Goal: Information Seeking & Learning: Learn about a topic

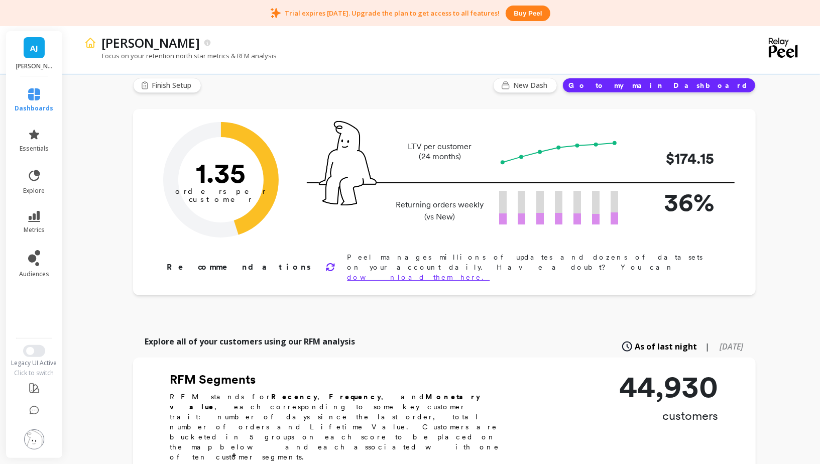
scroll to position [23, 0]
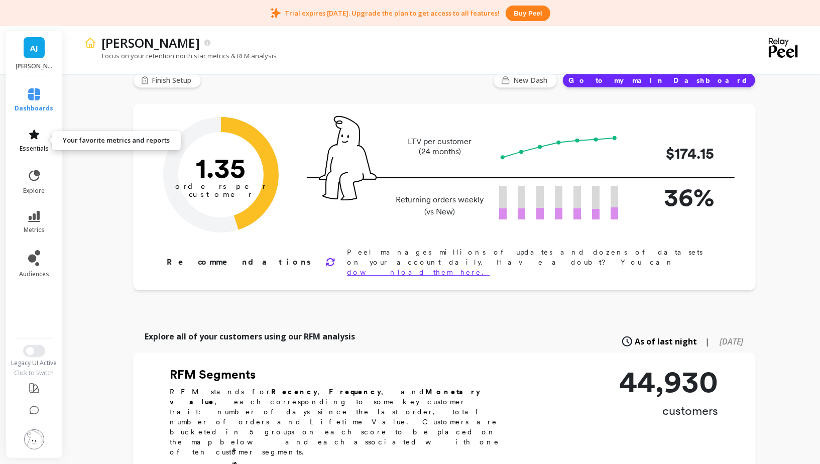
click at [33, 131] on icon at bounding box center [34, 135] width 12 height 12
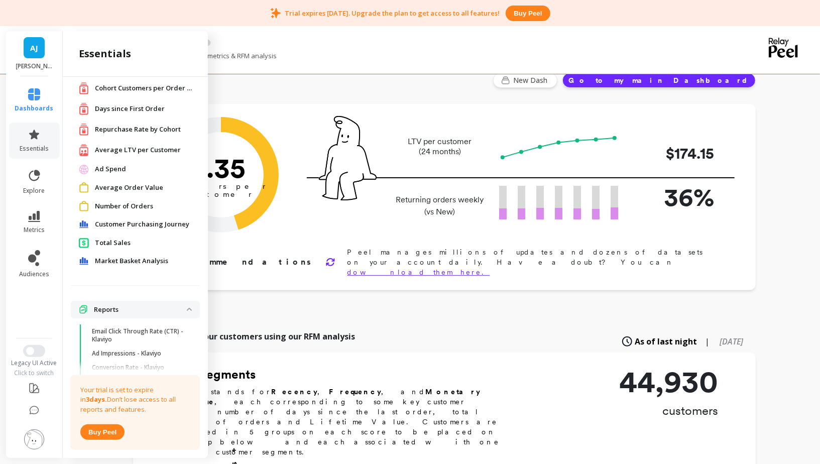
scroll to position [0, 0]
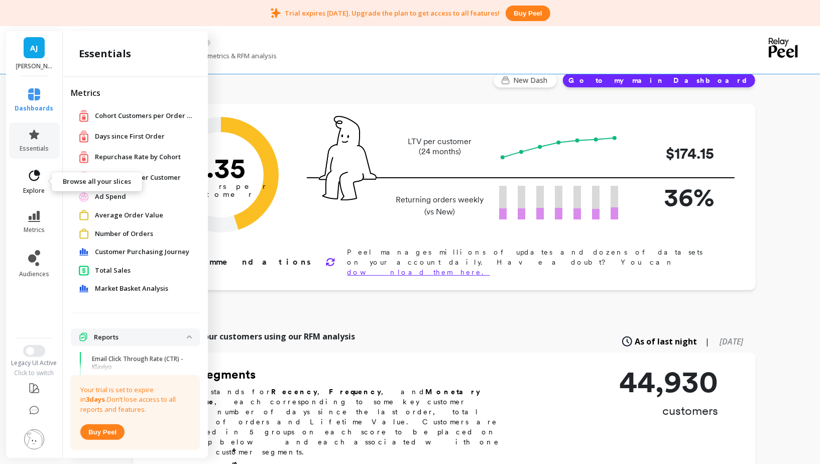
click at [42, 181] on link "explore" at bounding box center [34, 182] width 39 height 26
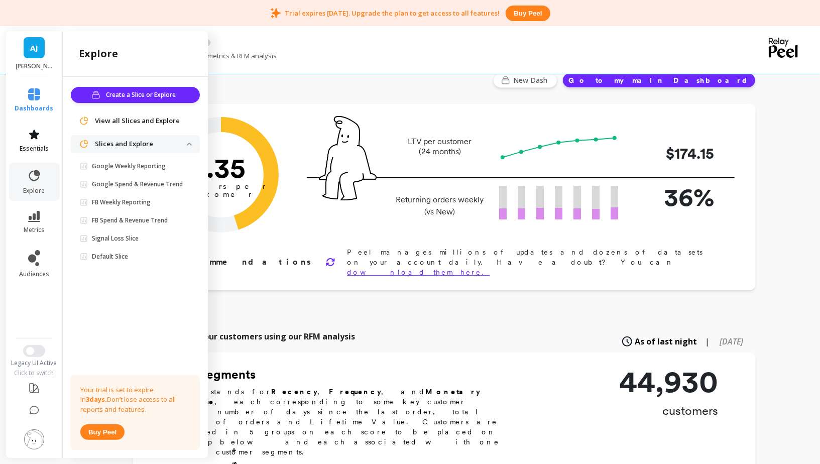
click at [23, 152] on span "essentials" at bounding box center [34, 149] width 29 height 8
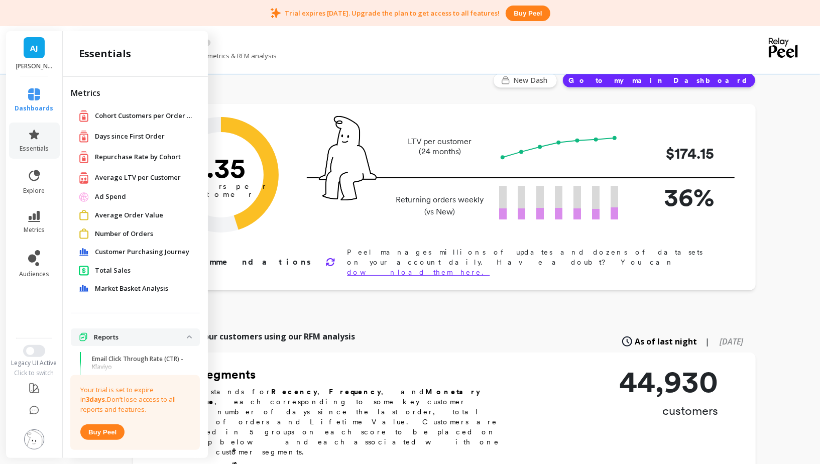
click at [124, 178] on span "Average LTV per Customer" at bounding box center [138, 178] width 86 height 10
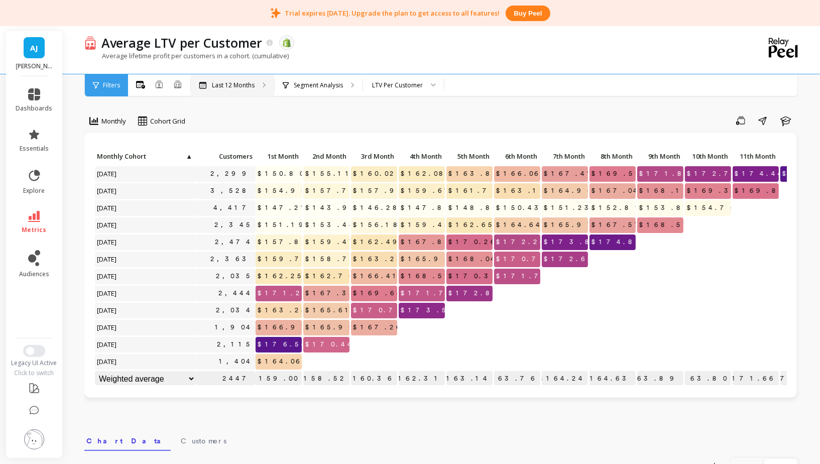
click at [230, 87] on p "Last 12 Months" at bounding box center [233, 85] width 43 height 8
click at [34, 102] on link "dashboards" at bounding box center [34, 100] width 37 height 24
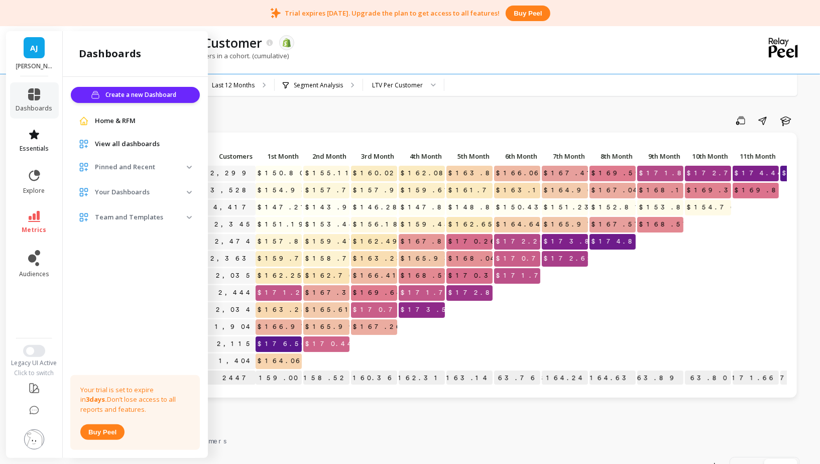
click at [25, 130] on link "essentials" at bounding box center [34, 141] width 37 height 24
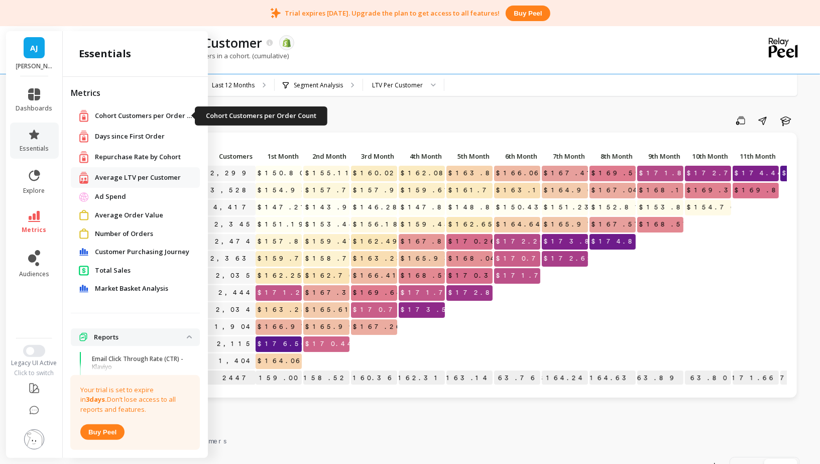
click at [143, 119] on span "Cohort Customers per Order Count" at bounding box center [145, 116] width 100 height 10
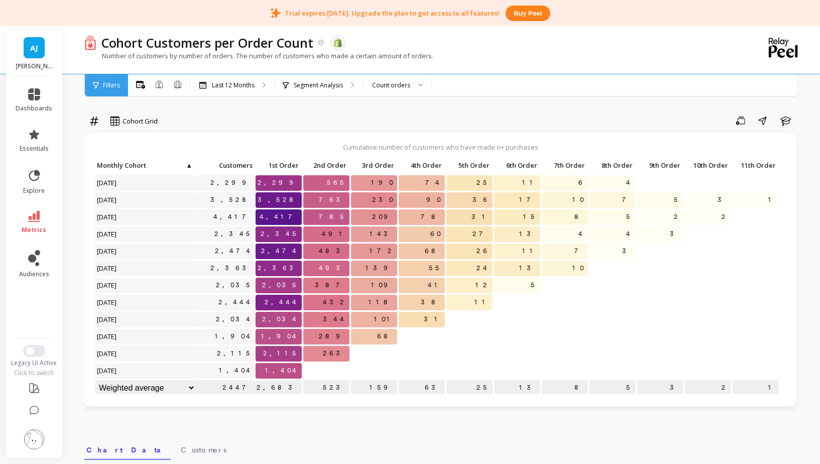
click at [332, 257] on p "483" at bounding box center [326, 251] width 46 height 15
click at [265, 424] on div "Cohort Grid Save Share Learn Cumulative number of customers who have made n+ pu…" at bounding box center [442, 438] width 716 height 802
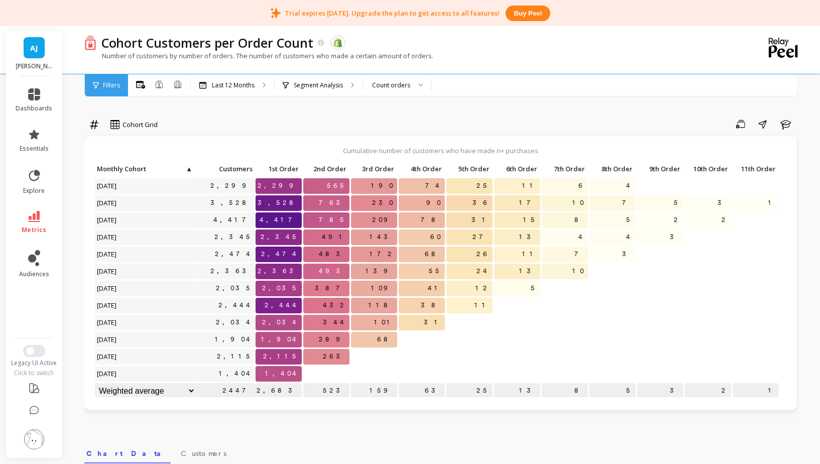
scroll to position [0, 0]
click at [256, 81] on div "Last 12 Months" at bounding box center [232, 85] width 83 height 22
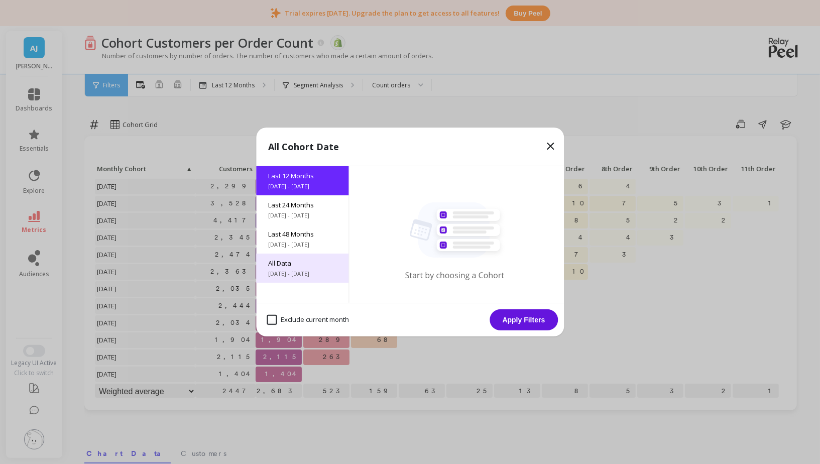
click at [299, 261] on span "All Data" at bounding box center [302, 263] width 68 height 9
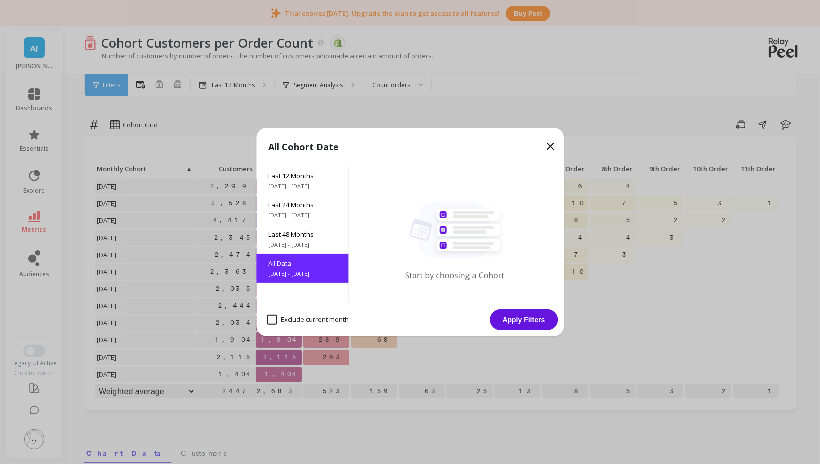
click at [513, 317] on button "Apply Filters" at bounding box center [524, 319] width 68 height 21
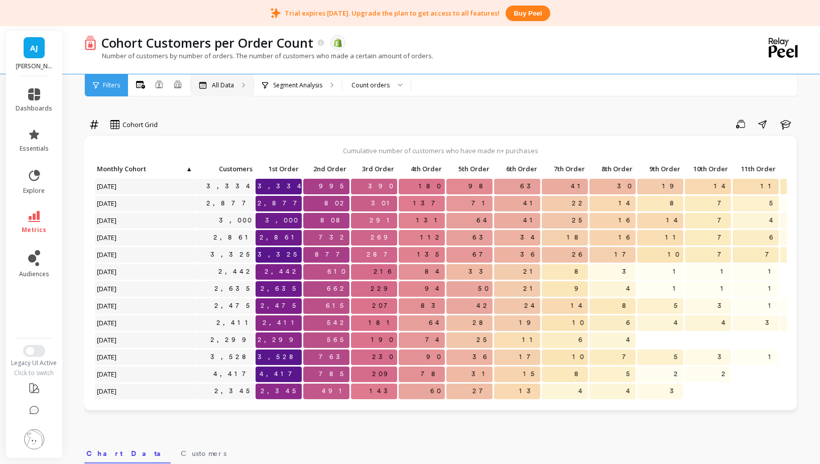
click at [227, 90] on div "All Data" at bounding box center [222, 85] width 63 height 22
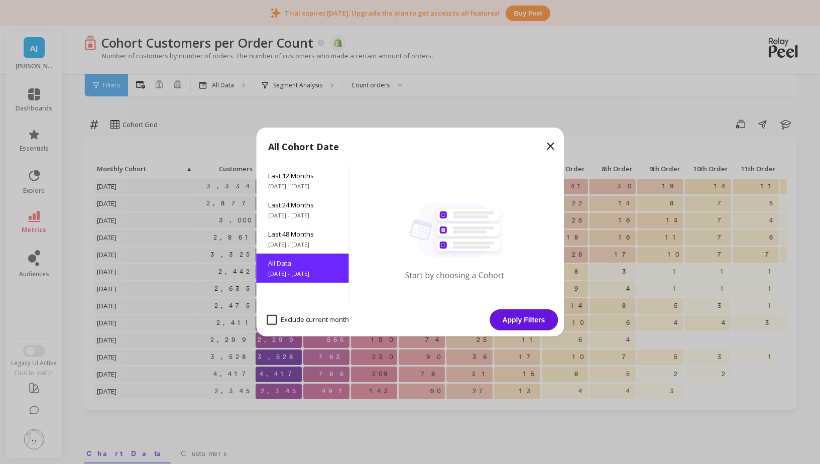
click at [514, 316] on button "Apply Filters" at bounding box center [524, 319] width 68 height 21
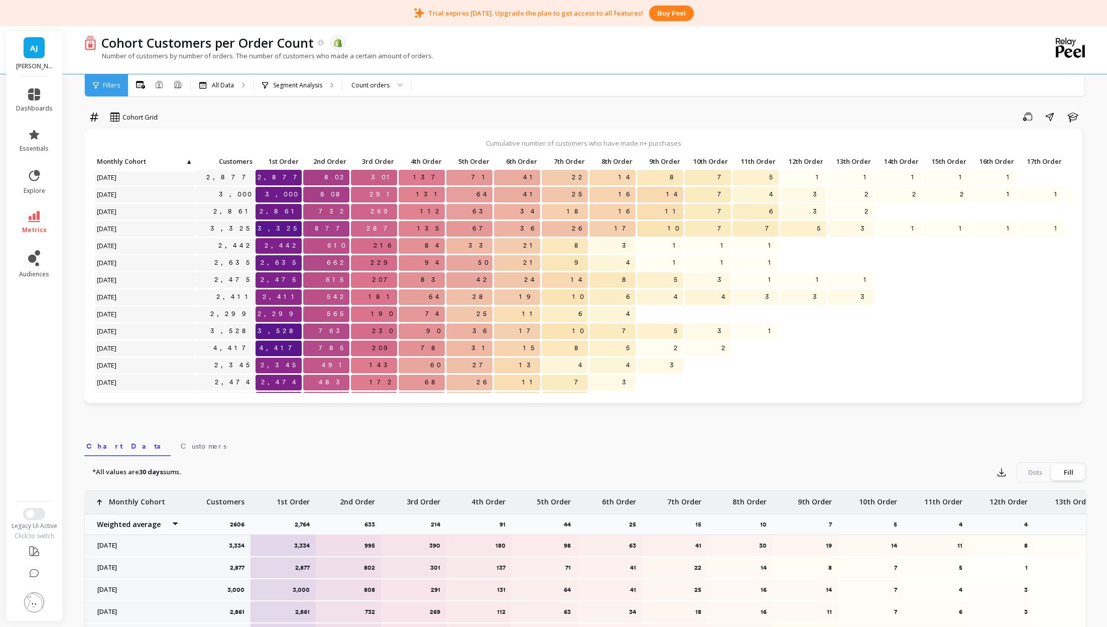
scroll to position [88, 0]
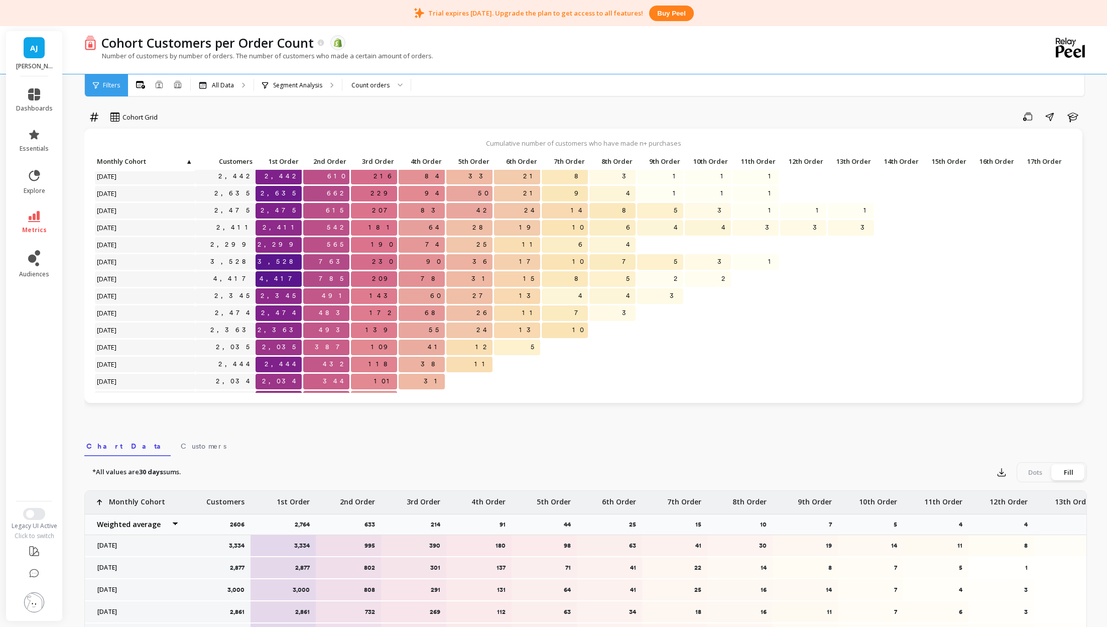
click at [473, 403] on div "Cumulative number of customers who have made n+ purchases Click to create an au…" at bounding box center [583, 273] width 998 height 289
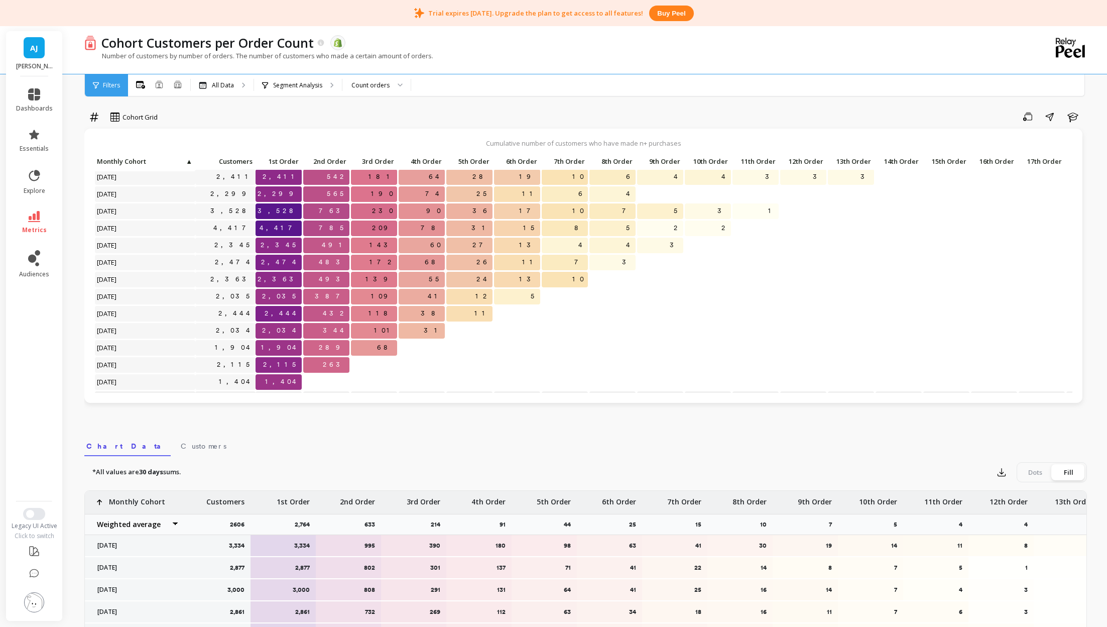
scroll to position [154, 0]
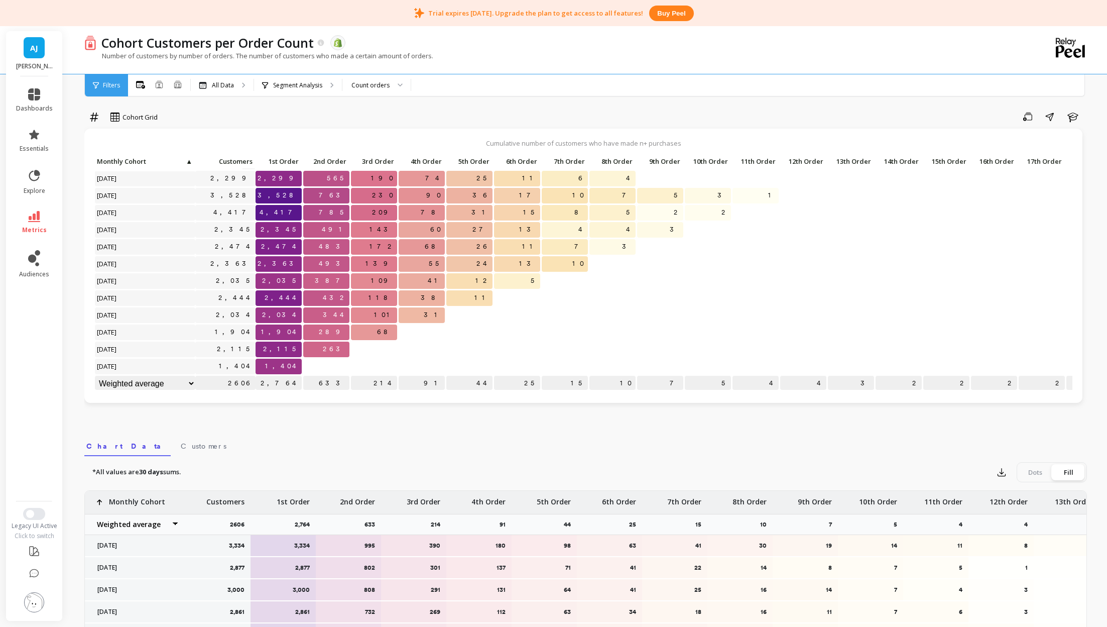
click at [41, 220] on link "metrics" at bounding box center [34, 222] width 37 height 23
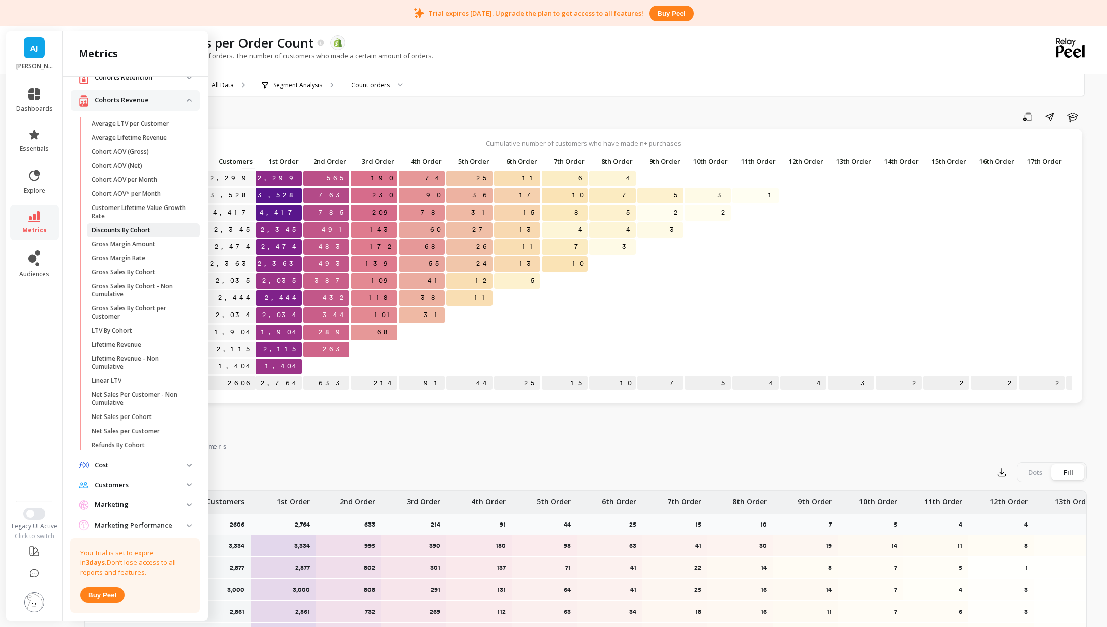
scroll to position [41, 0]
click at [125, 194] on p "Cohort AOV* per Month" at bounding box center [126, 192] width 69 height 8
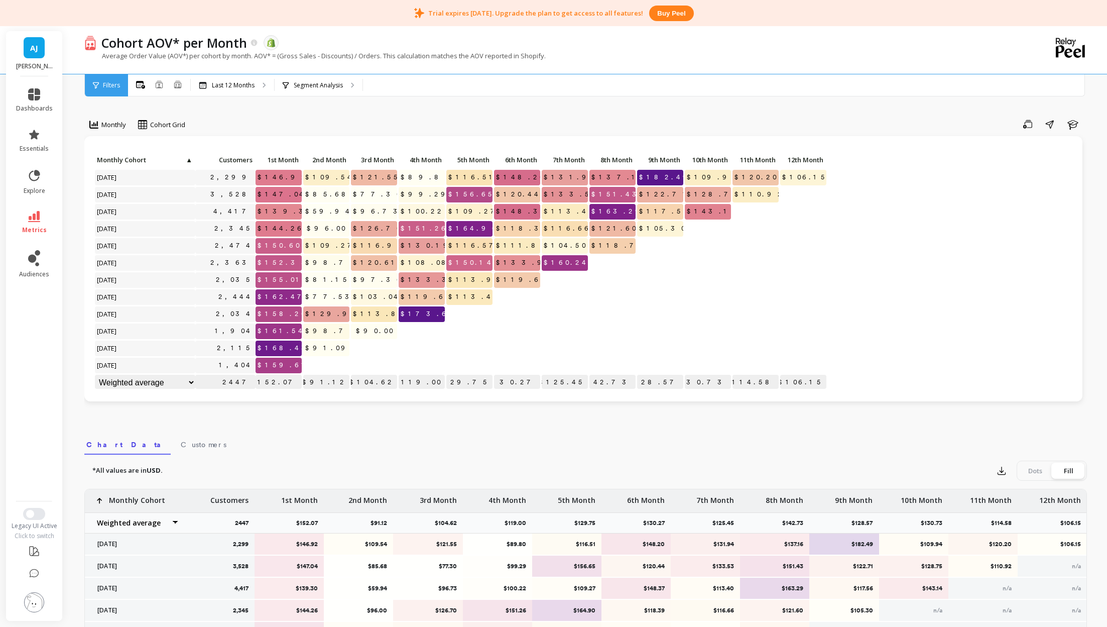
scroll to position [1, 0]
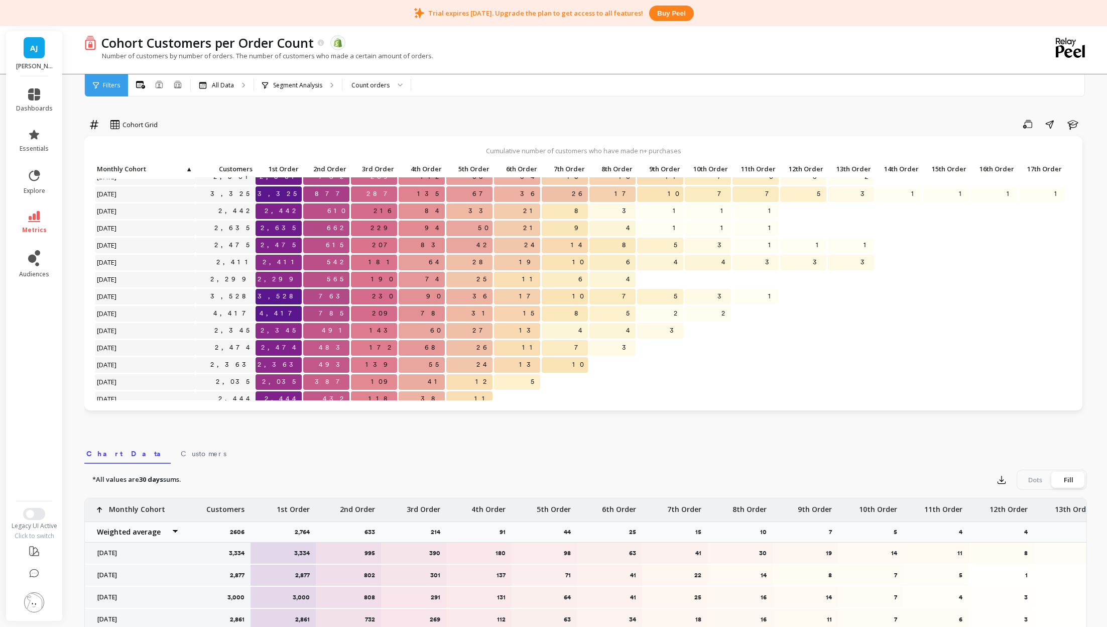
scroll to position [88, 0]
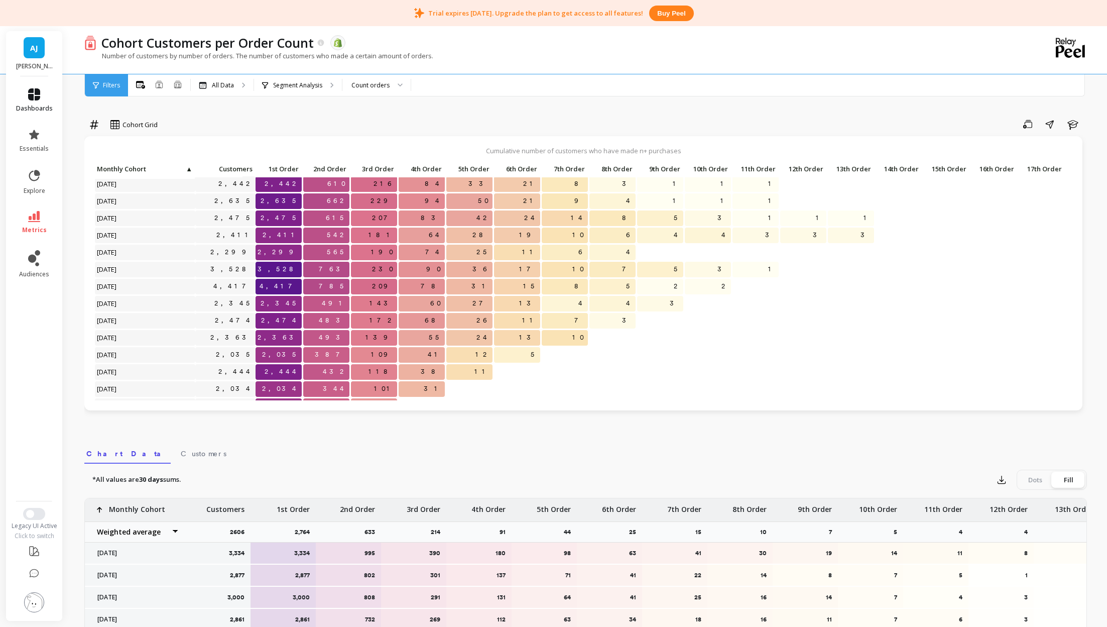
click at [35, 109] on span "dashboards" at bounding box center [34, 108] width 37 height 8
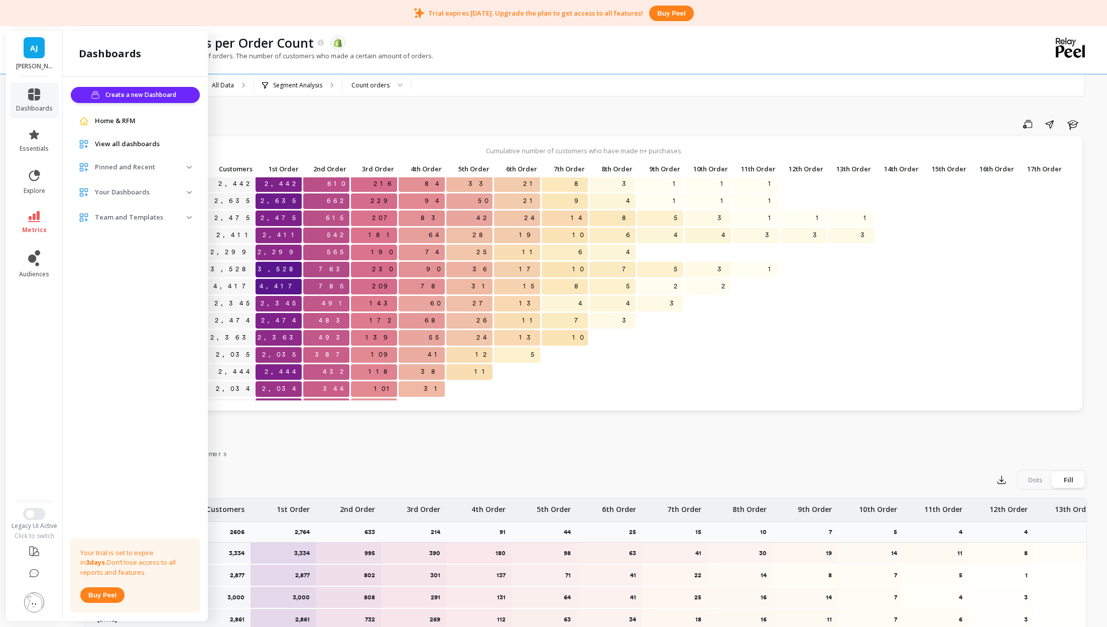
click at [35, 156] on li "essentials" at bounding box center [34, 141] width 49 height 36
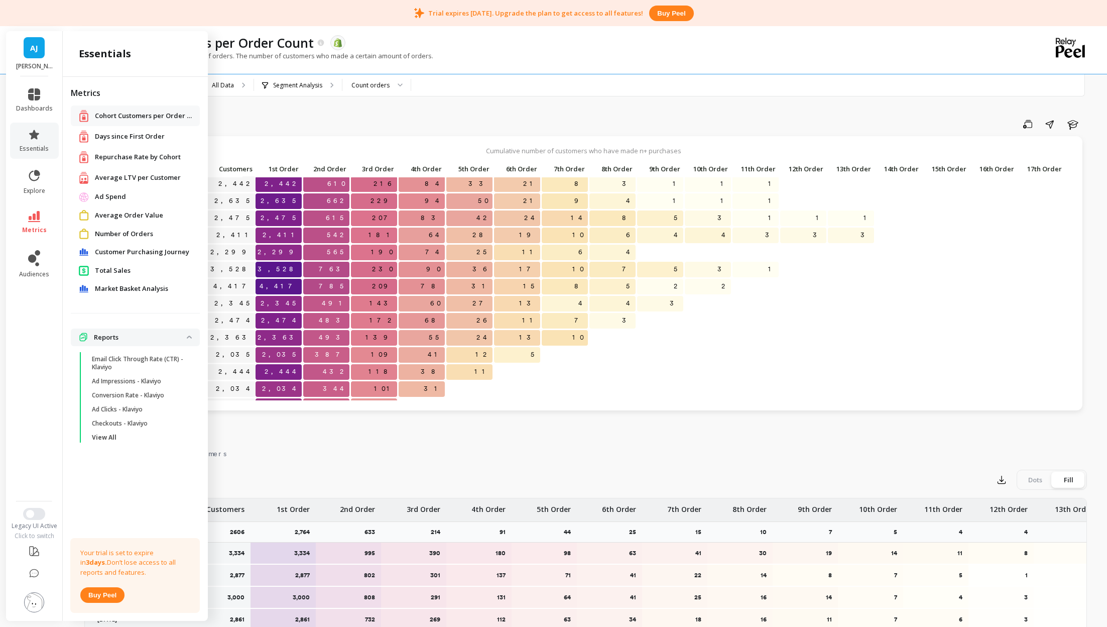
click at [147, 213] on span "Average Order Value" at bounding box center [129, 215] width 68 height 10
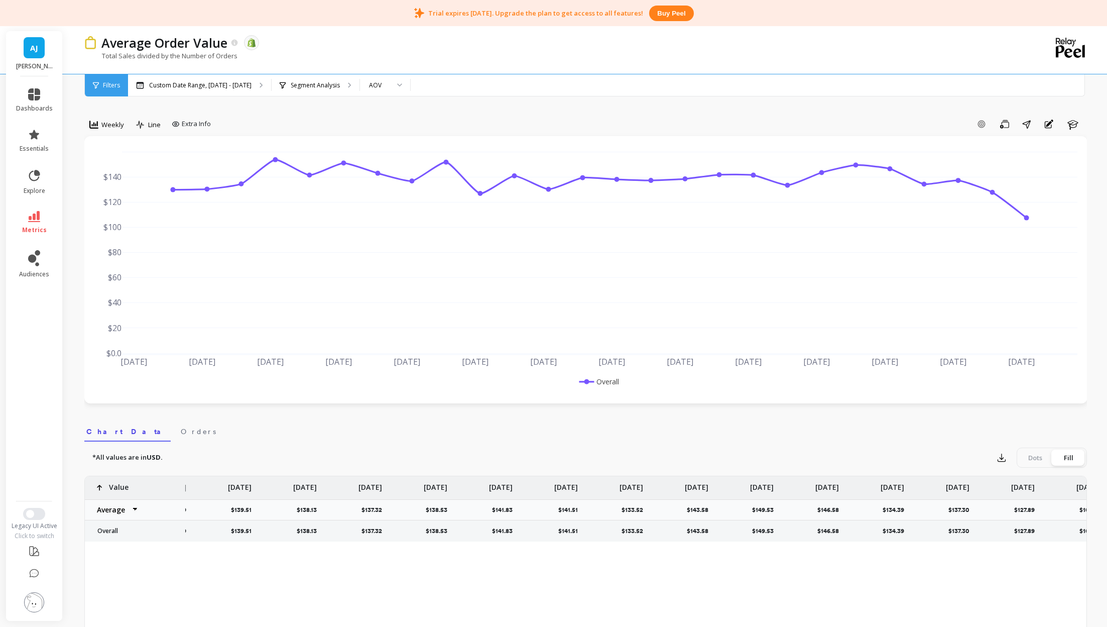
scroll to position [0, 795]
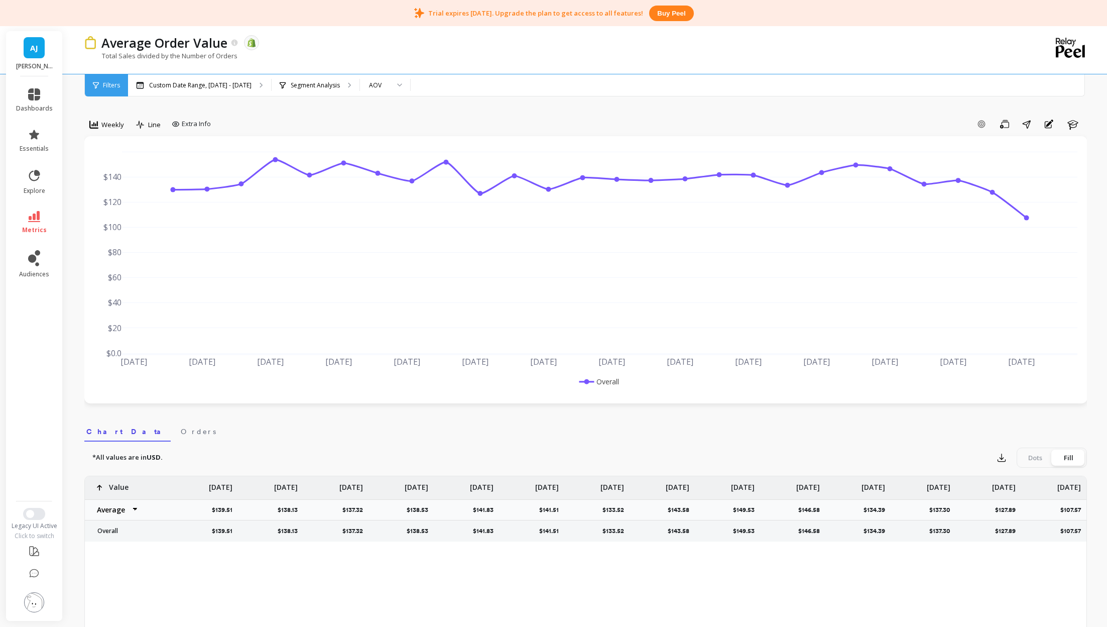
click at [38, 113] on li "dashboards" at bounding box center [34, 100] width 49 height 36
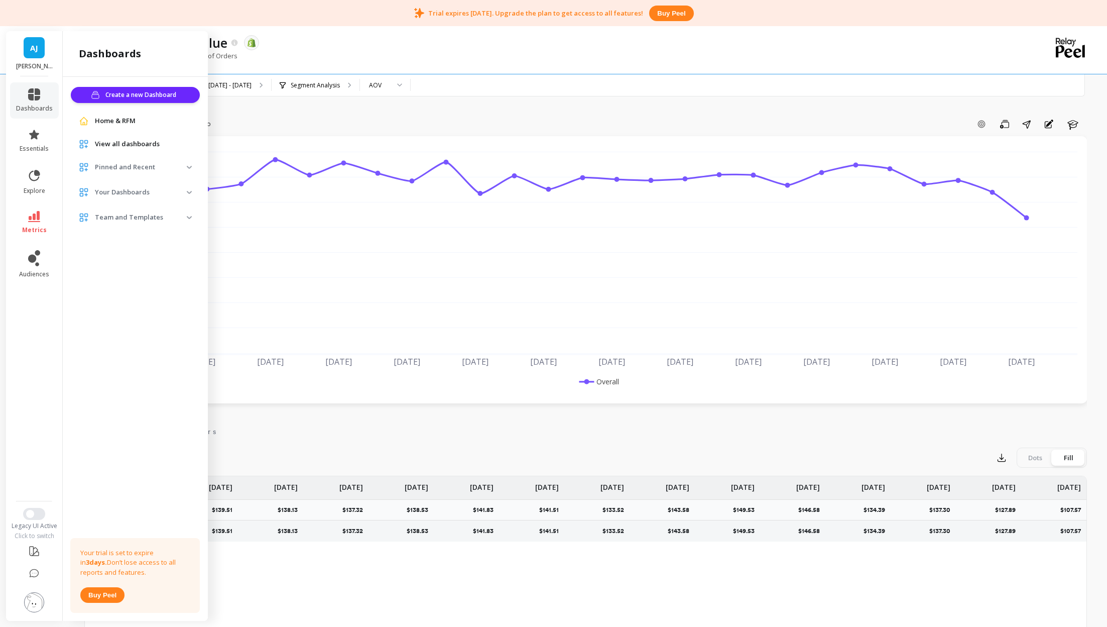
click at [46, 463] on li at bounding box center [34, 603] width 57 height 36
click at [40, 463] on img at bounding box center [34, 602] width 20 height 20
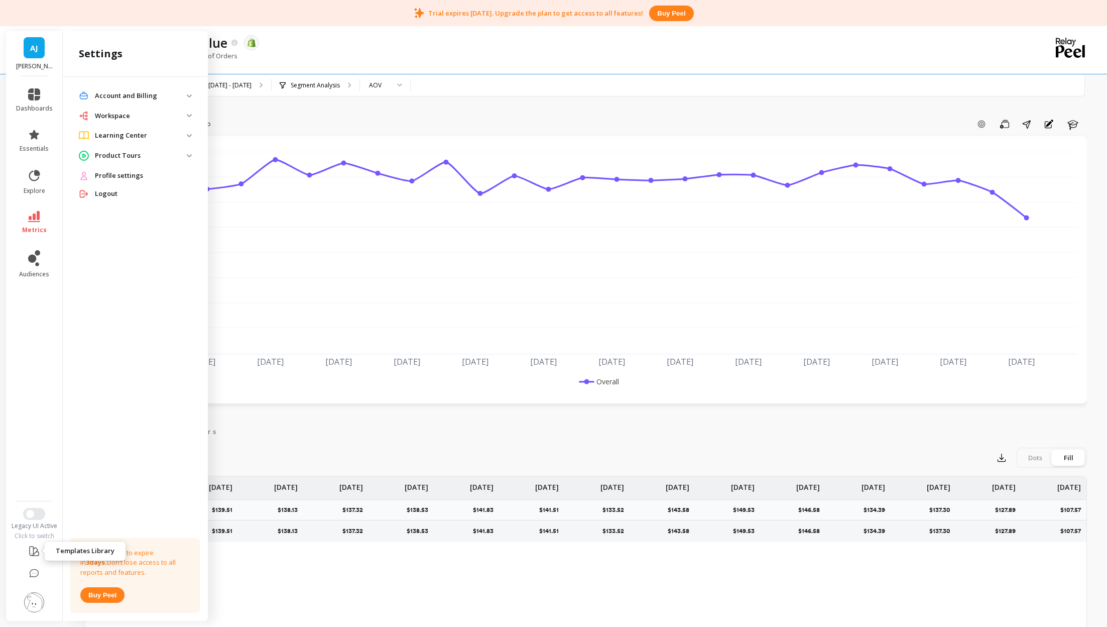
click at [33, 463] on icon at bounding box center [34, 551] width 12 height 12
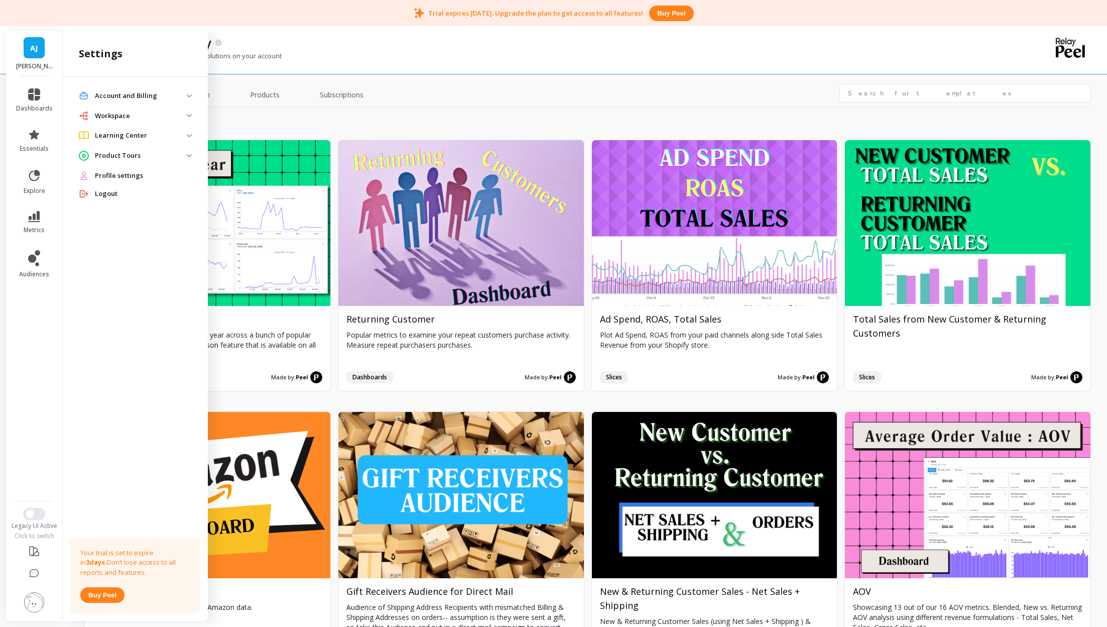
click at [35, 463] on img at bounding box center [34, 602] width 20 height 20
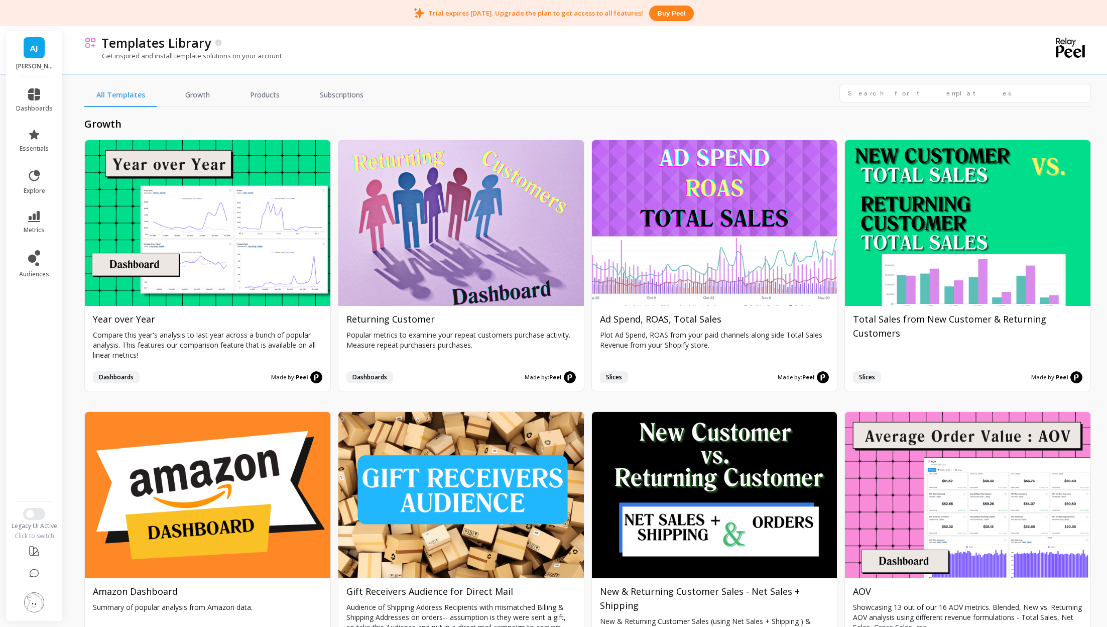
click at [35, 463] on img at bounding box center [34, 602] width 20 height 20
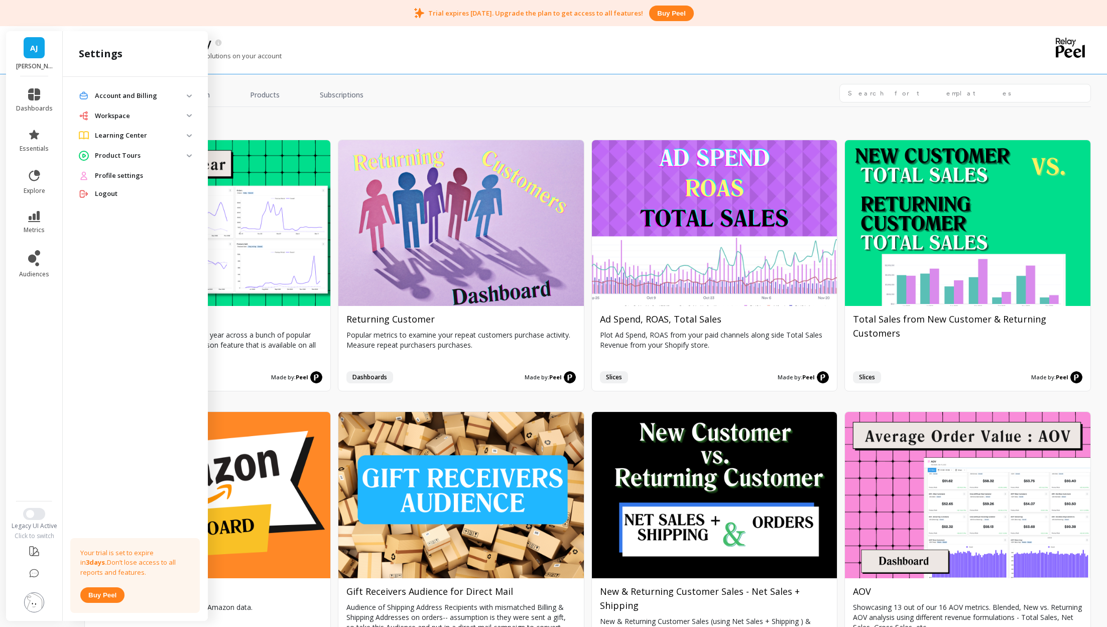
click at [126, 171] on span "Profile settings" at bounding box center [119, 176] width 48 height 10
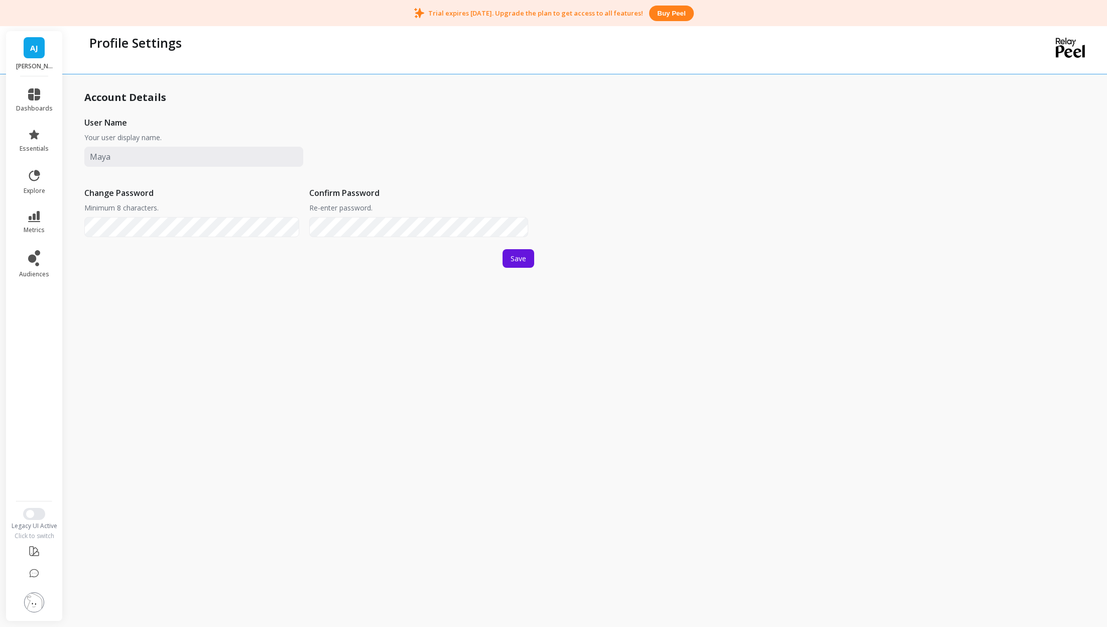
click at [37, 463] on img at bounding box center [34, 602] width 20 height 20
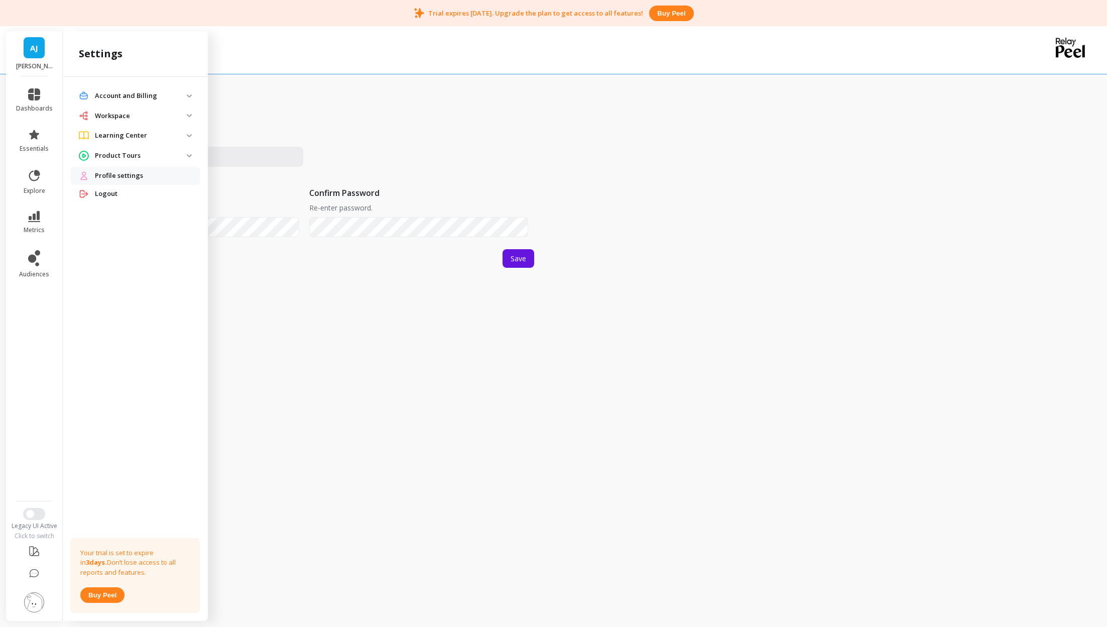
click at [124, 103] on Billing "Account and Billing" at bounding box center [135, 96] width 129 height 18
click at [117, 158] on p "Manage Users" at bounding box center [112, 160] width 41 height 8
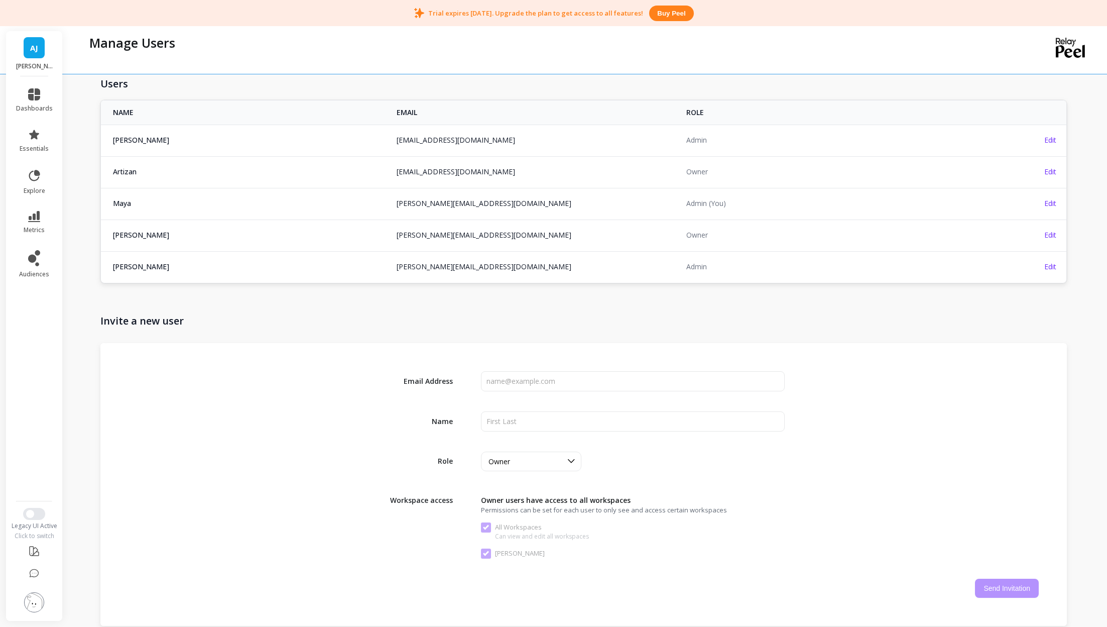
scroll to position [40, 0]
click at [39, 111] on span "dashboards" at bounding box center [34, 108] width 37 height 8
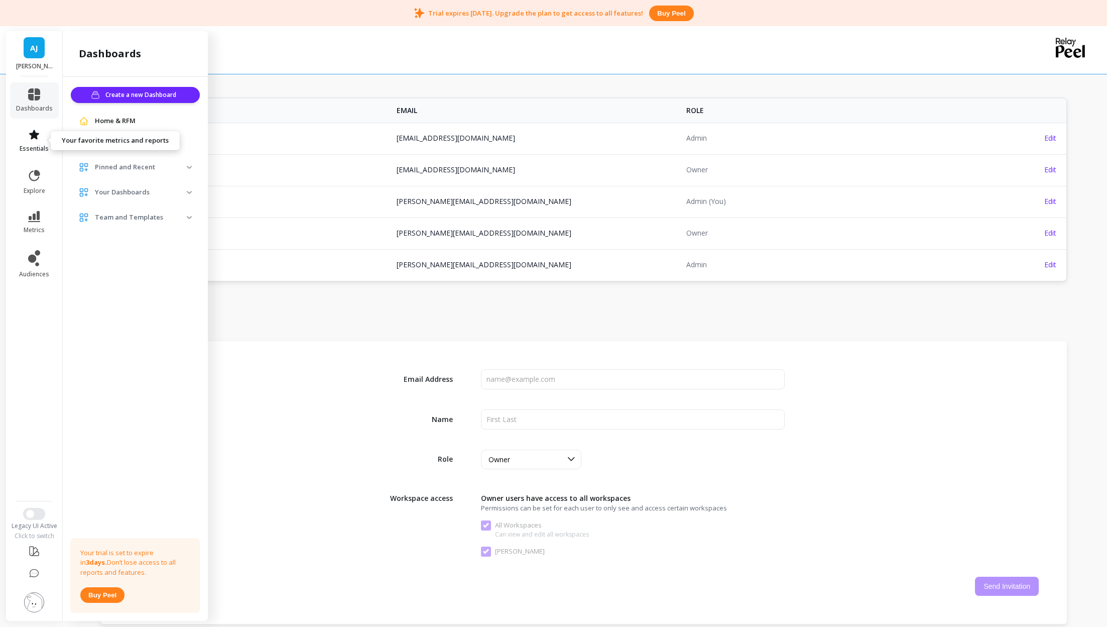
click at [39, 141] on link "essentials" at bounding box center [34, 141] width 37 height 24
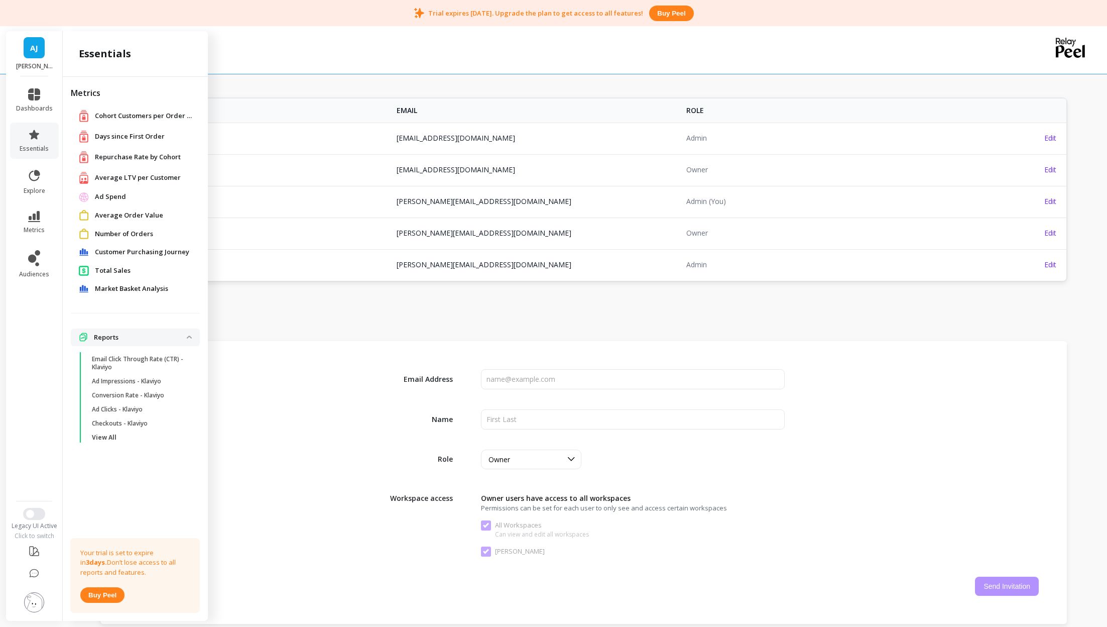
click at [133, 139] on span "Days since First Order" at bounding box center [130, 137] width 70 height 10
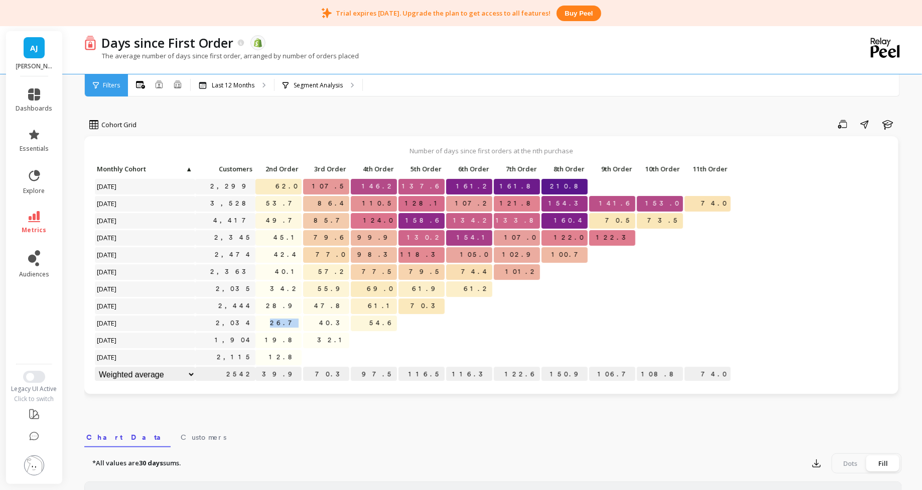
drag, startPoint x: 287, startPoint y: 323, endPoint x: 298, endPoint y: 323, distance: 11.5
click at [298, 323] on span "26.7" at bounding box center [285, 322] width 34 height 15
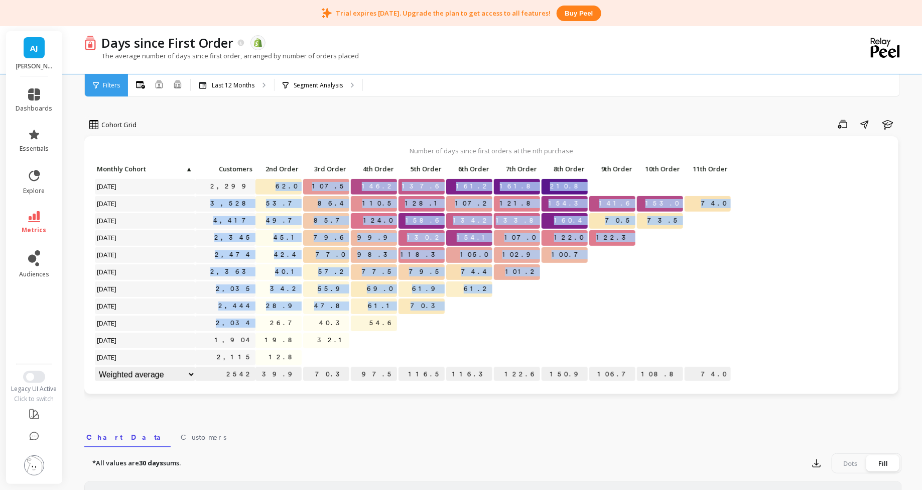
drag, startPoint x: 286, startPoint y: 180, endPoint x: 290, endPoint y: 317, distance: 137.1
click at [290, 317] on div "Click to create an audience 2,299 62.0 107.5 146.2 137.6 161.2 161.8 210.8 Clic…" at bounding box center [413, 273] width 638 height 222
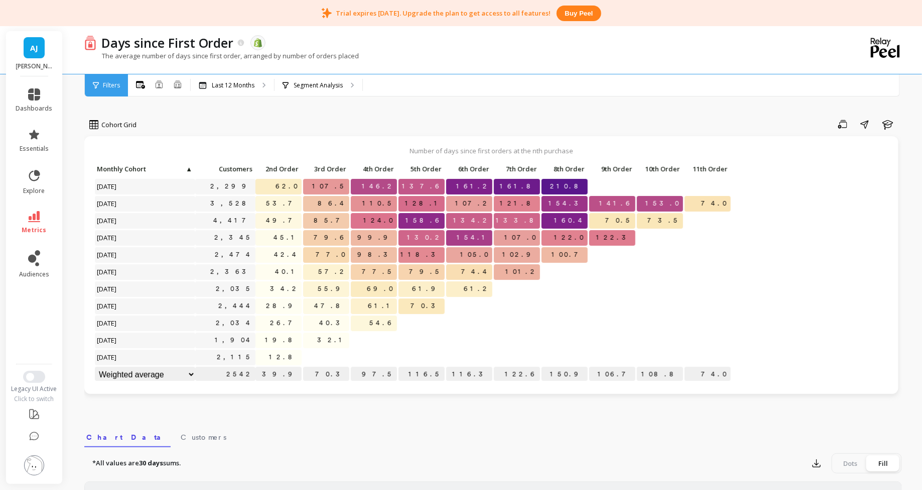
click at [290, 341] on span "19.8" at bounding box center [282, 339] width 39 height 15
click at [34, 373] on button "Switch to New UI" at bounding box center [34, 377] width 22 height 12
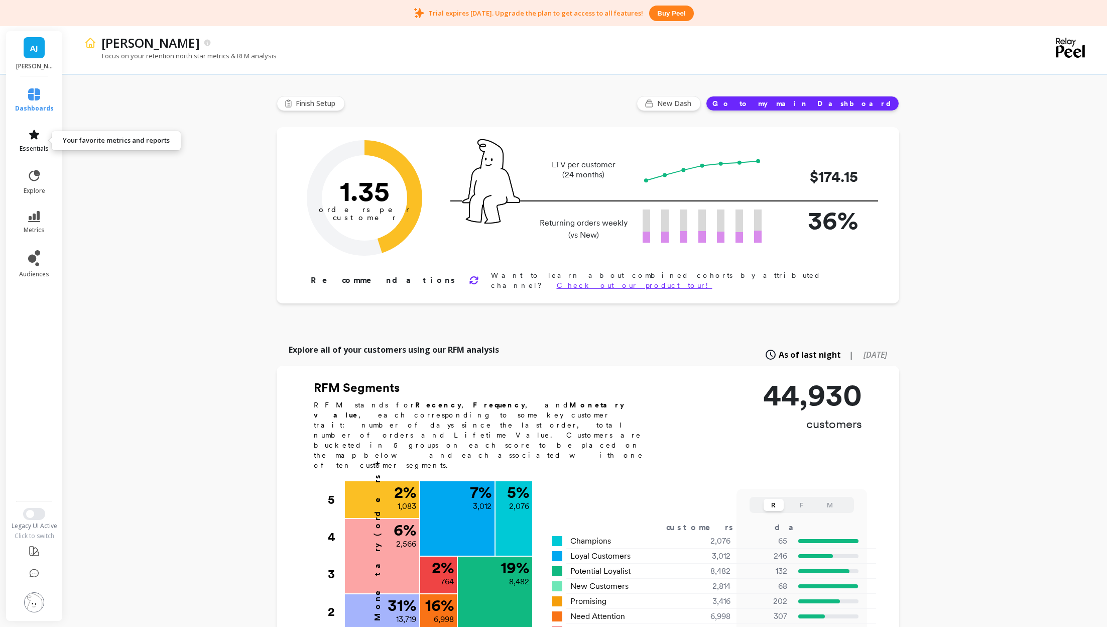
click at [19, 143] on link "essentials" at bounding box center [34, 141] width 39 height 24
click at [35, 131] on icon at bounding box center [34, 135] width 12 height 12
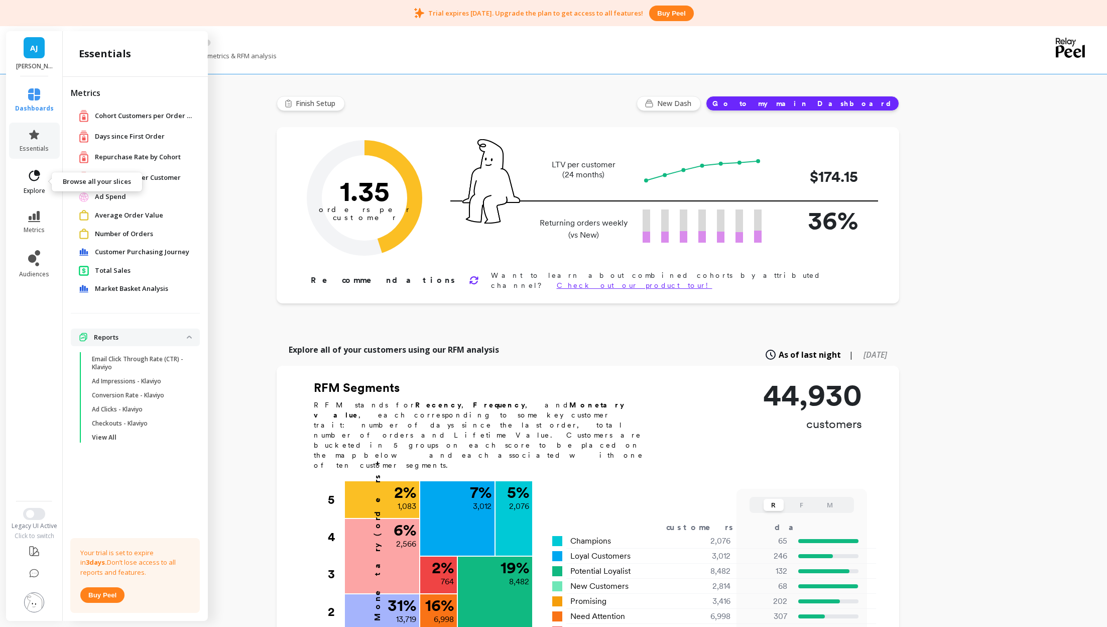
click at [39, 183] on link "explore" at bounding box center [34, 182] width 39 height 26
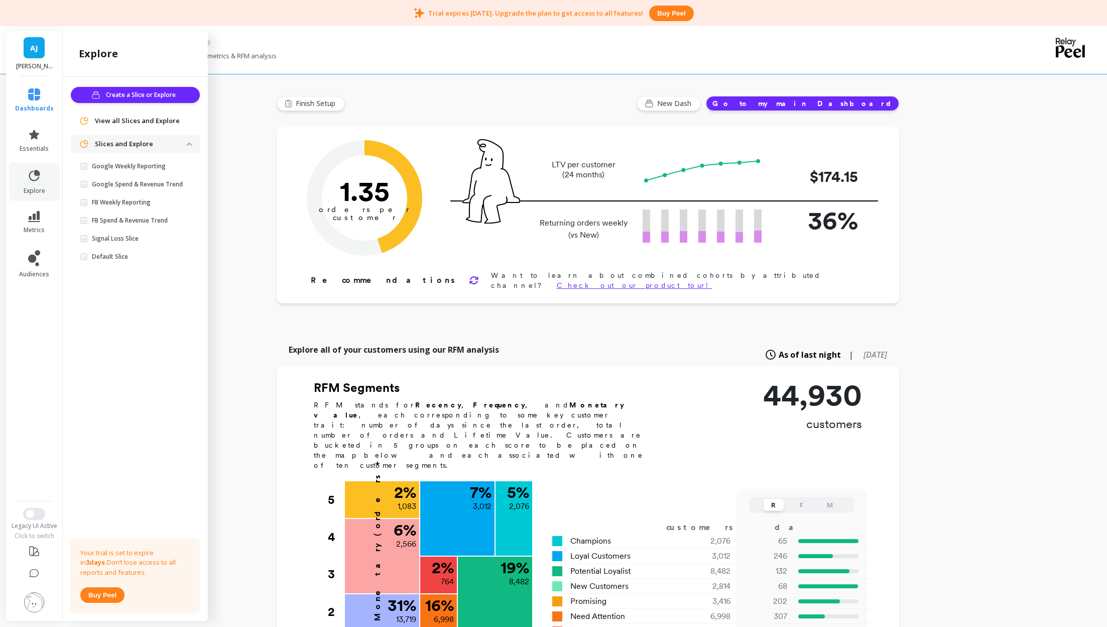
click at [41, 202] on ul "dashboards essentials explore metrics audiences" at bounding box center [34, 285] width 59 height 406
click at [37, 219] on icon at bounding box center [34, 216] width 12 height 11
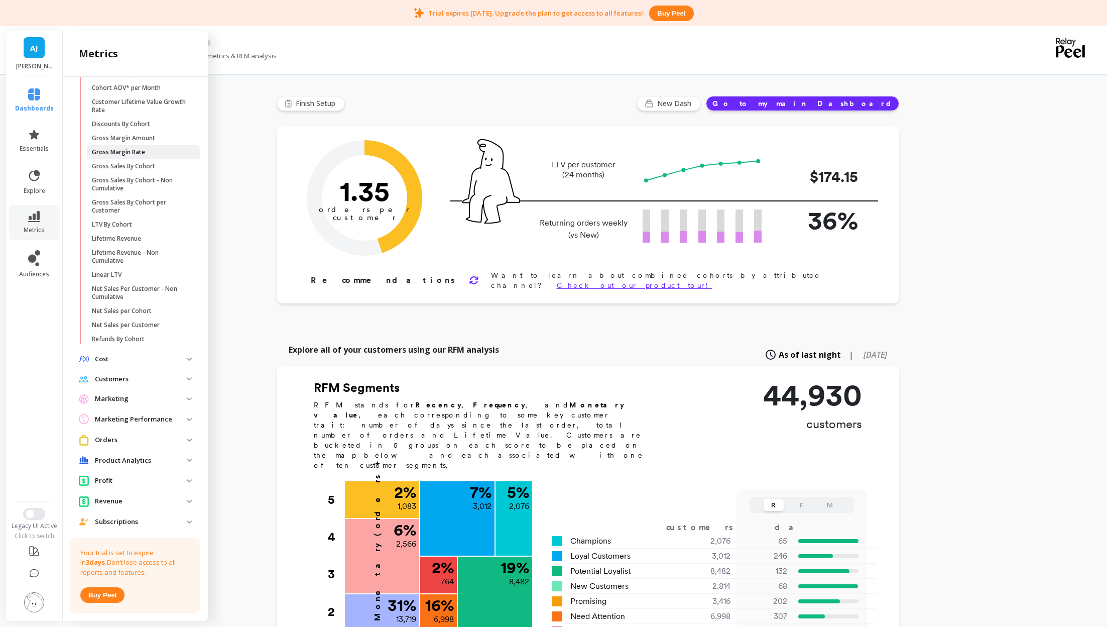
scroll to position [185, 0]
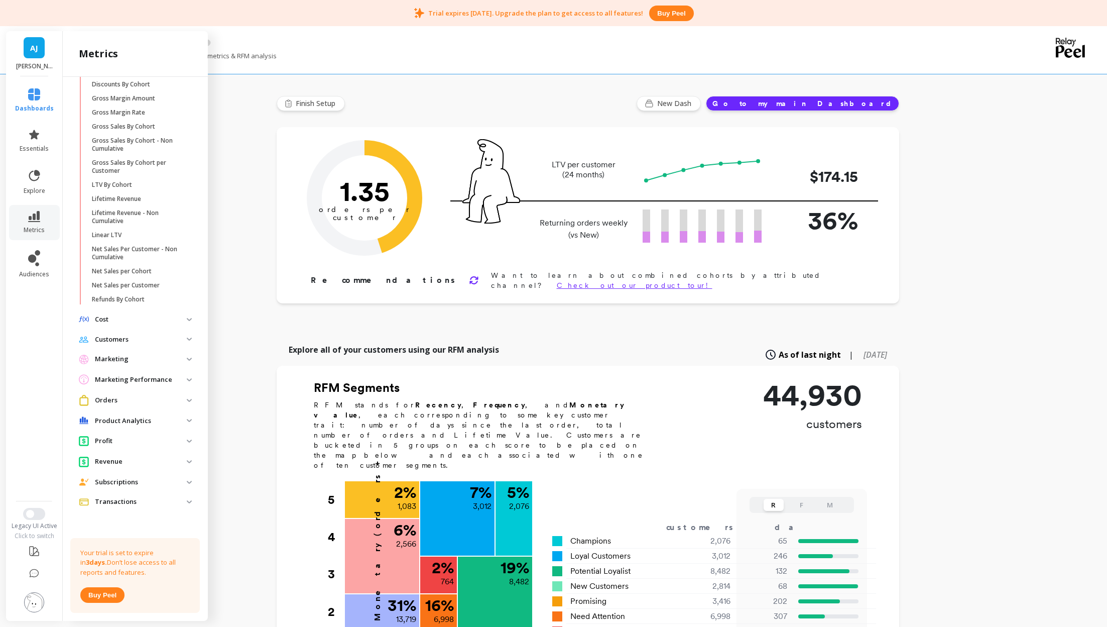
click at [130, 414] on analytics "Product Analytics" at bounding box center [135, 421] width 129 height 18
click at [139, 443] on p "Customer Purchasing Journey" at bounding box center [134, 442] width 84 height 8
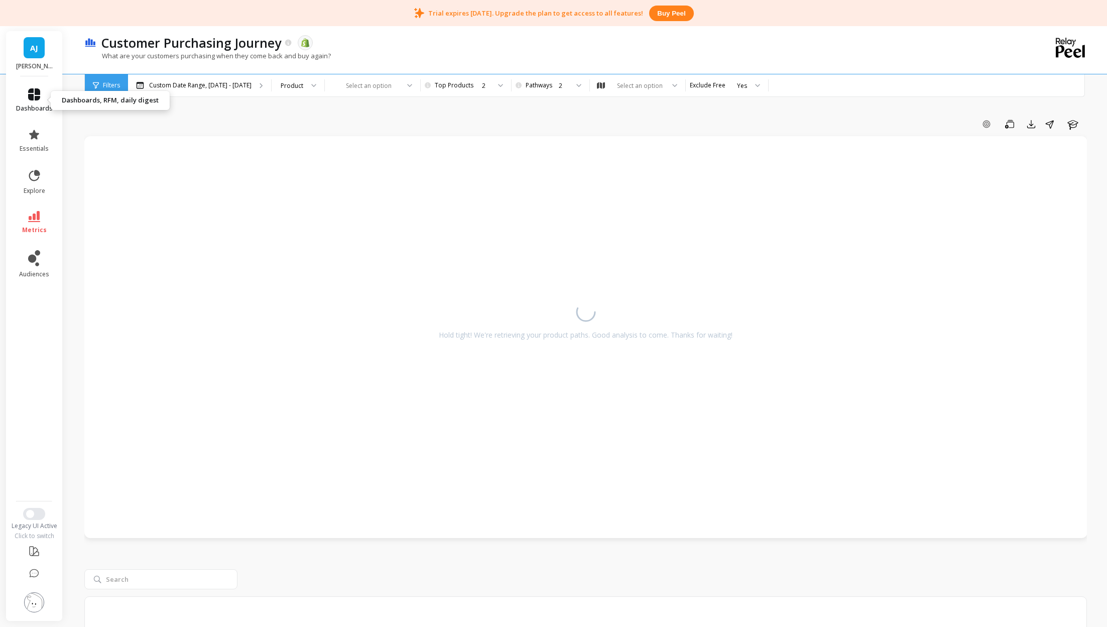
click at [27, 94] on link "dashboards" at bounding box center [34, 100] width 37 height 24
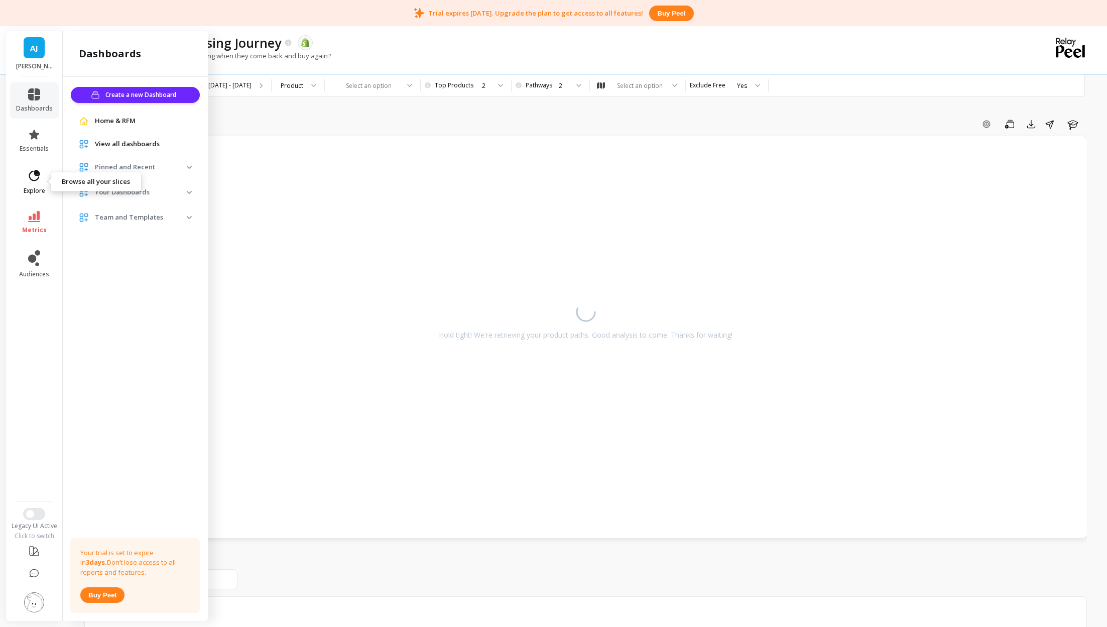
click at [41, 182] on icon at bounding box center [34, 176] width 14 height 14
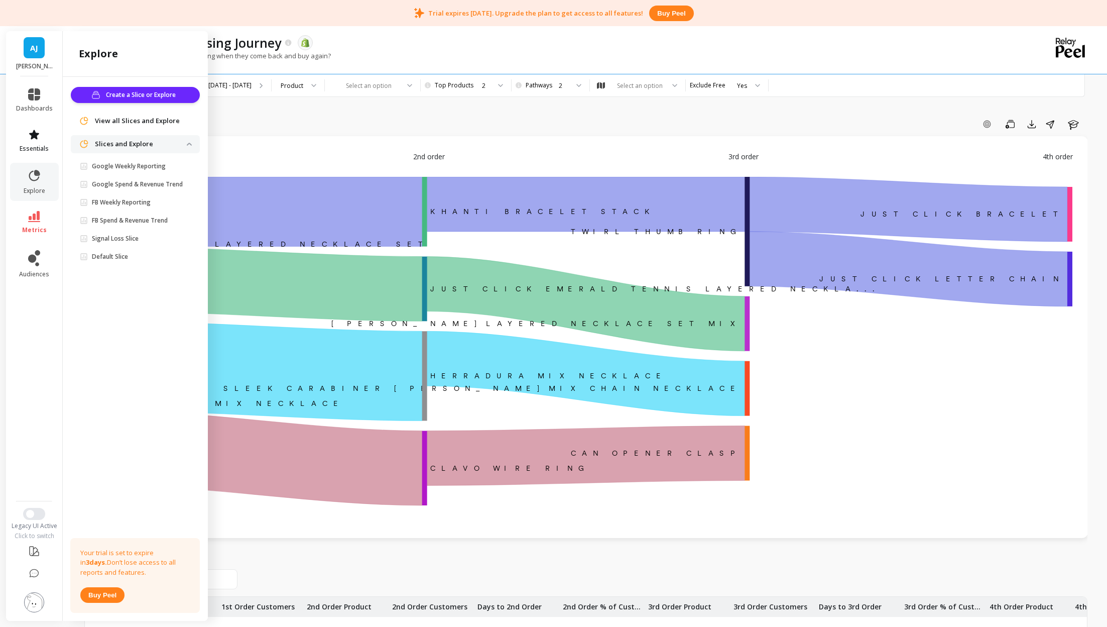
click at [34, 145] on span "essentials" at bounding box center [34, 149] width 29 height 8
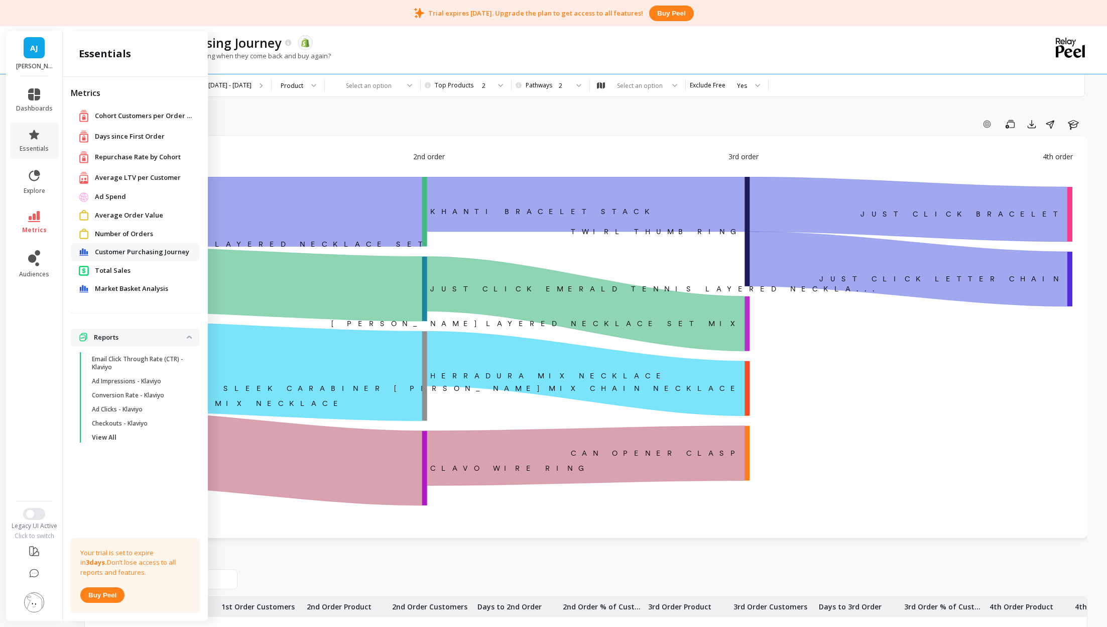
click at [127, 159] on span "Repurchase Rate by Cohort" at bounding box center [138, 157] width 86 height 10
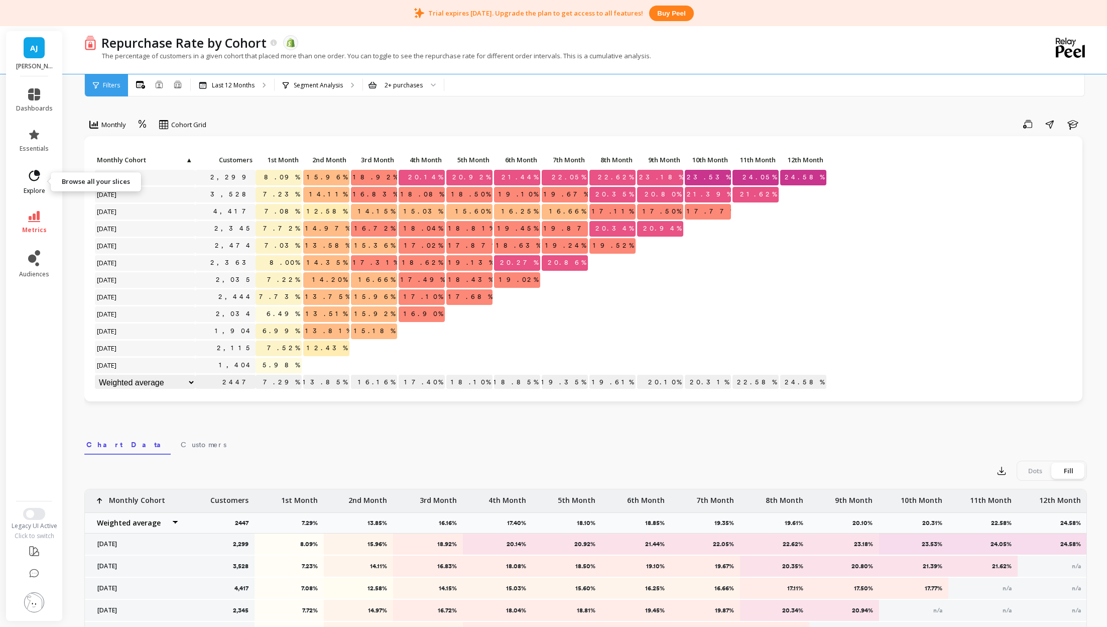
click at [34, 176] on icon at bounding box center [34, 176] width 14 height 14
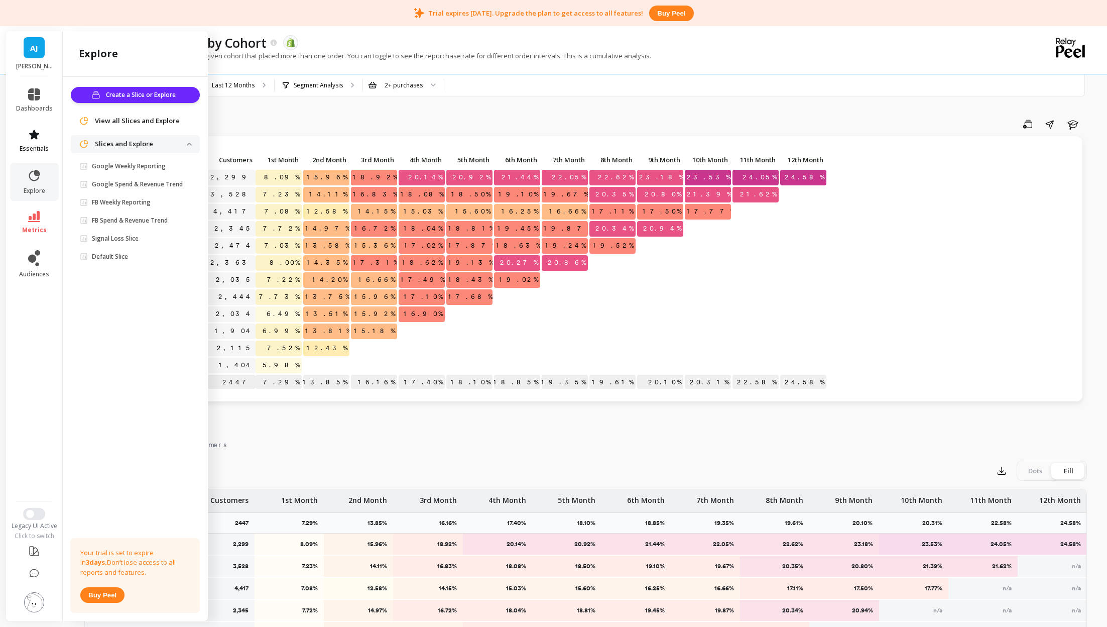
click at [31, 143] on link "essentials" at bounding box center [34, 141] width 37 height 24
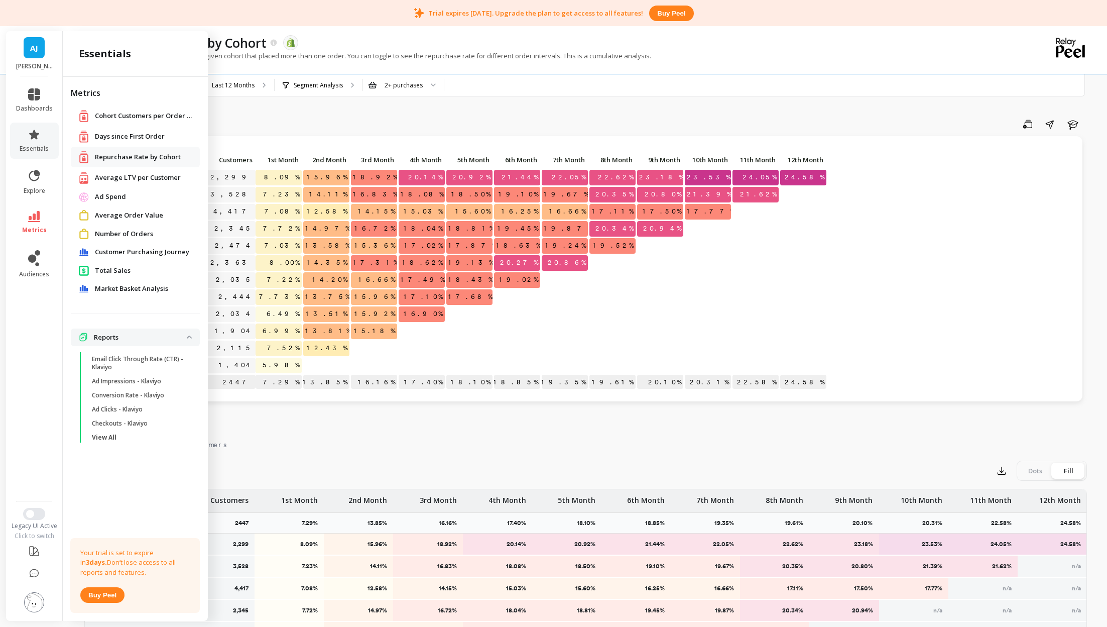
click at [34, 208] on li "metrics" at bounding box center [34, 222] width 49 height 35
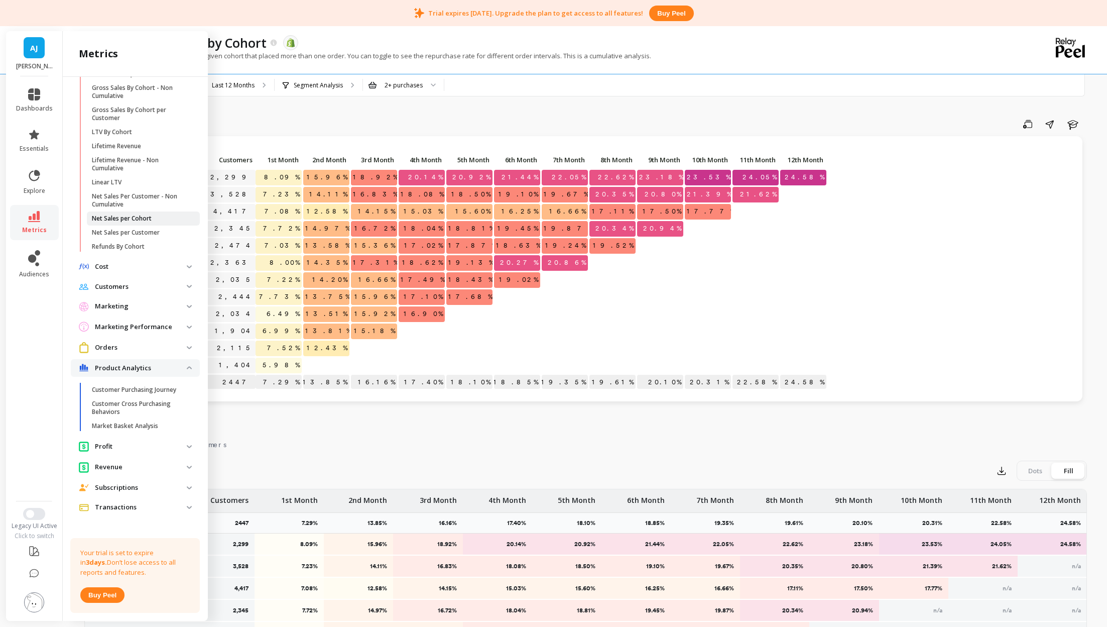
scroll to position [243, 0]
click at [129, 342] on p "Orders" at bounding box center [141, 342] width 92 height 10
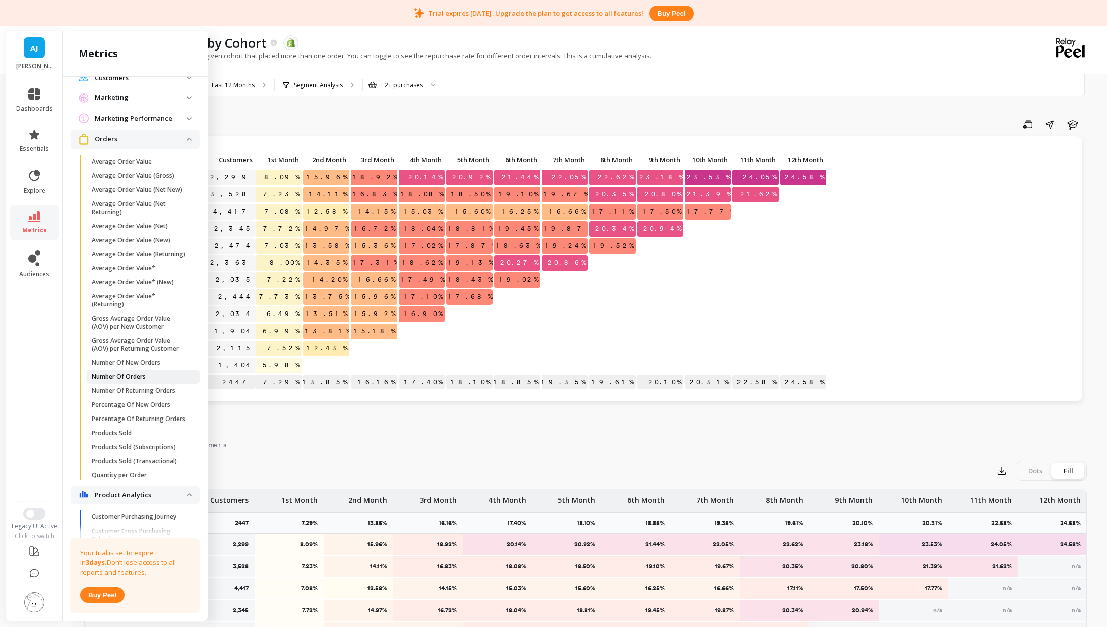
scroll to position [451, 0]
click at [137, 424] on span "Products Sold" at bounding box center [140, 428] width 96 height 8
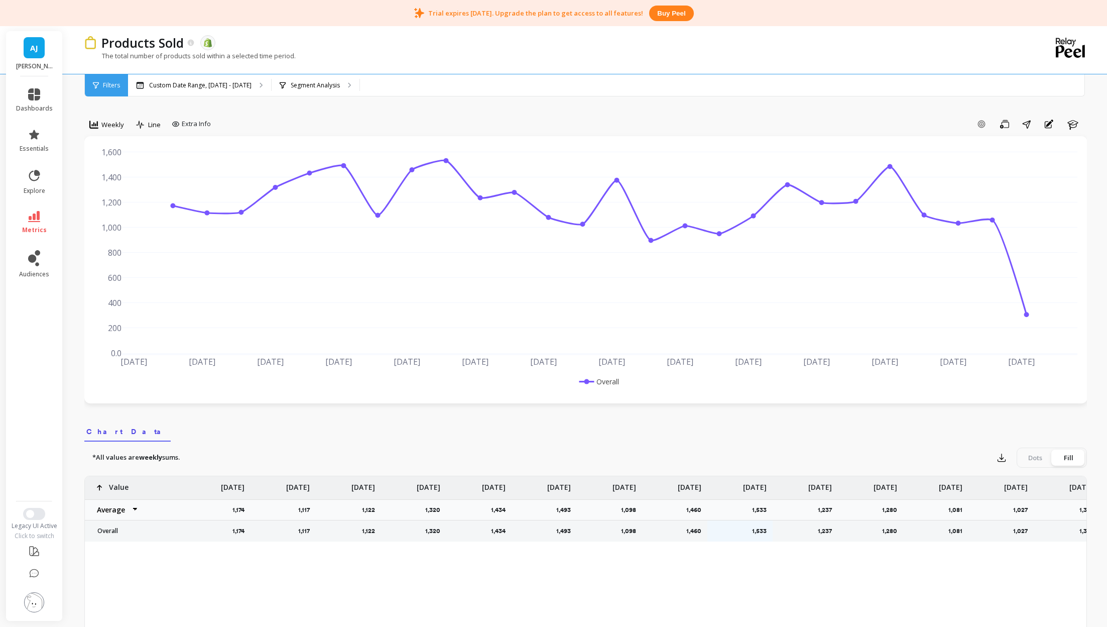
click at [93, 83] on icon at bounding box center [96, 85] width 6 height 7
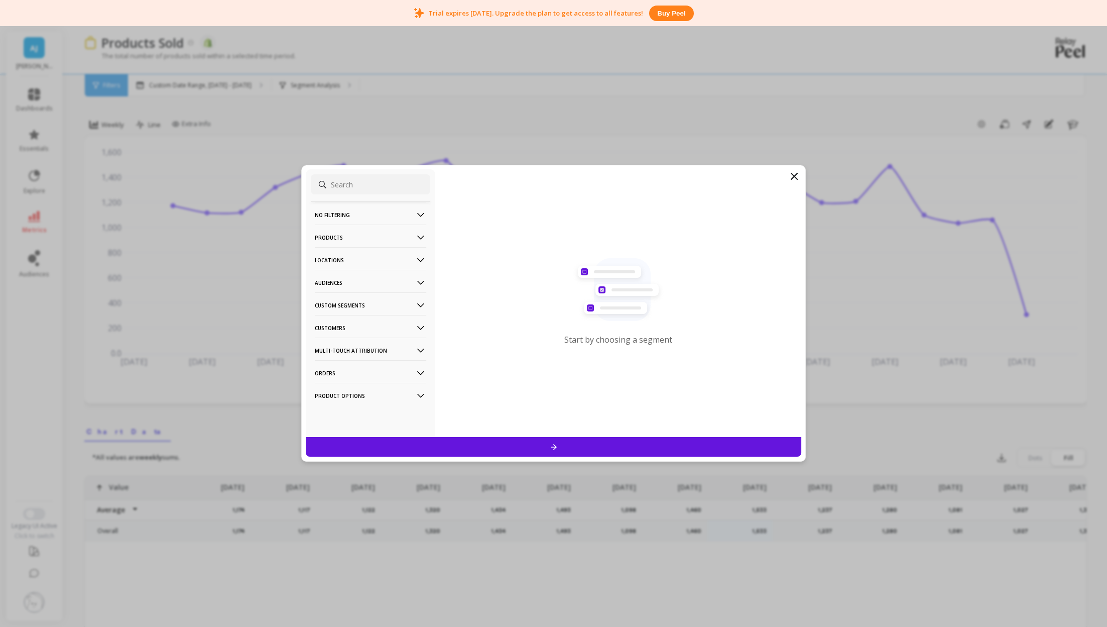
click at [388, 230] on p "Products" at bounding box center [370, 237] width 111 height 26
click at [370, 254] on p "Product Collections" at bounding box center [345, 256] width 58 height 9
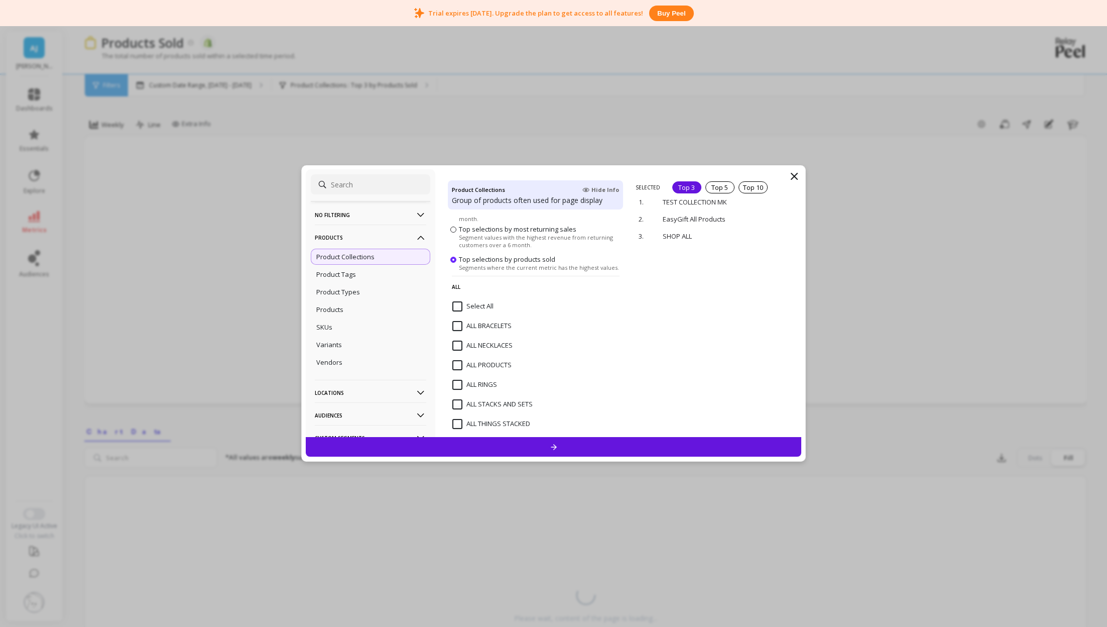
scroll to position [68, 0]
click at [711, 182] on div "Top 5" at bounding box center [719, 187] width 29 height 12
click at [560, 440] on div at bounding box center [554, 447] width 496 height 20
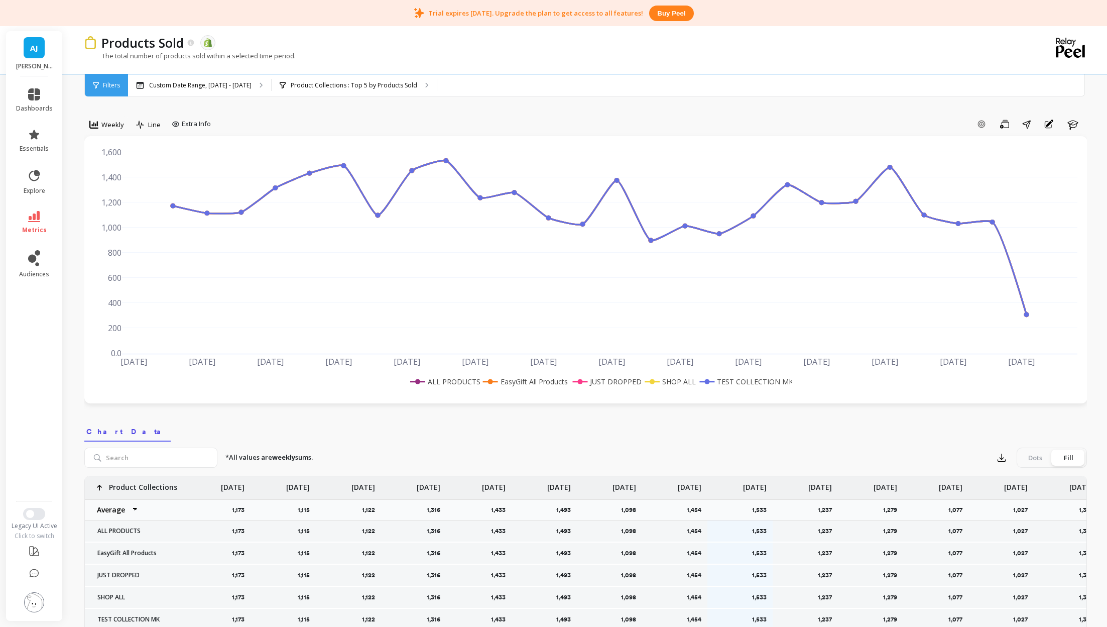
click at [41, 112] on li "dashboards" at bounding box center [34, 100] width 49 height 36
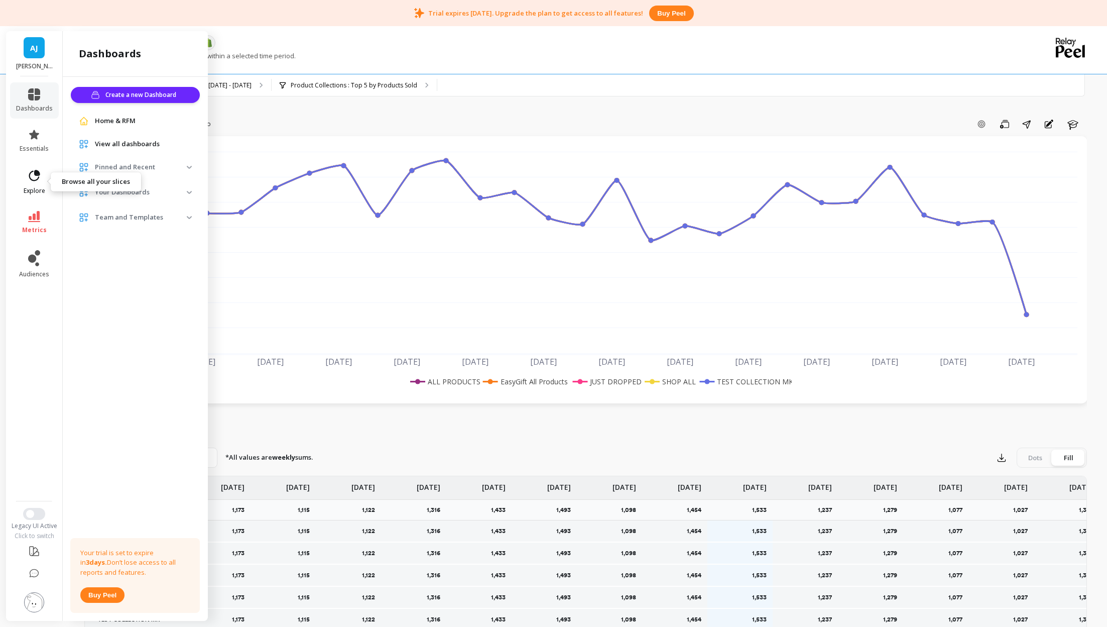
click at [42, 173] on link "explore" at bounding box center [34, 182] width 37 height 26
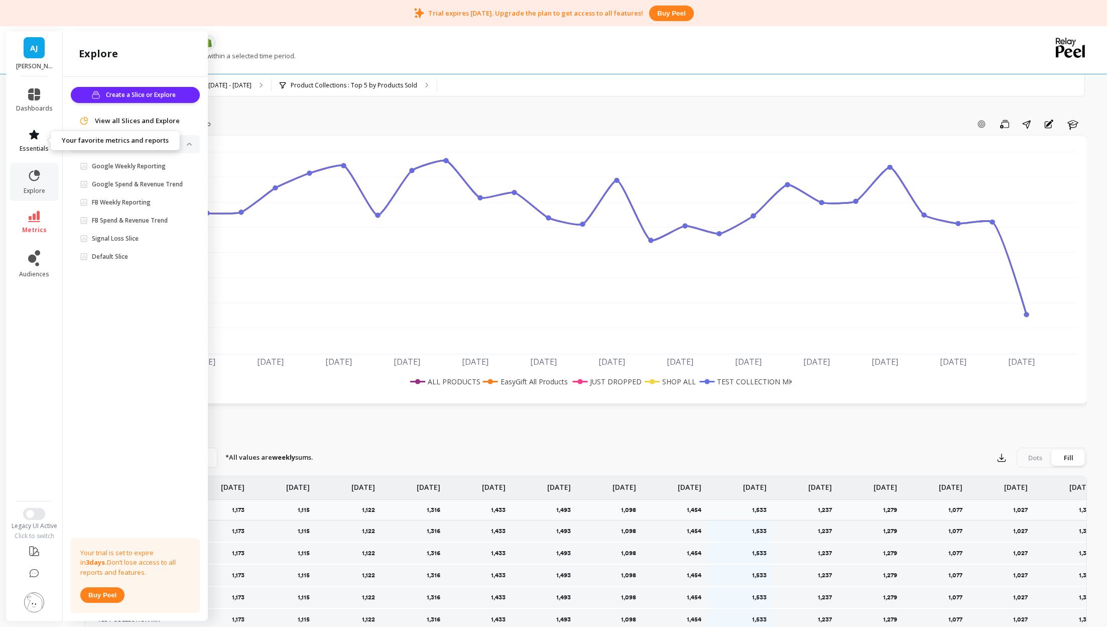
click at [48, 136] on link "essentials" at bounding box center [34, 141] width 37 height 24
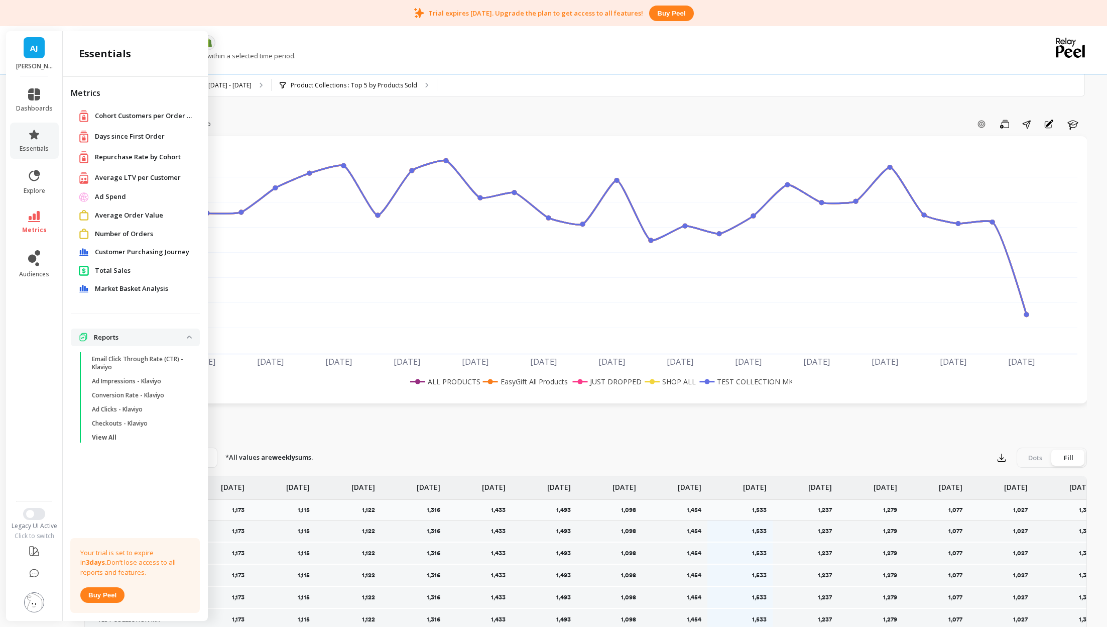
click at [152, 248] on span "Customer Purchasing Journey" at bounding box center [142, 252] width 94 height 10
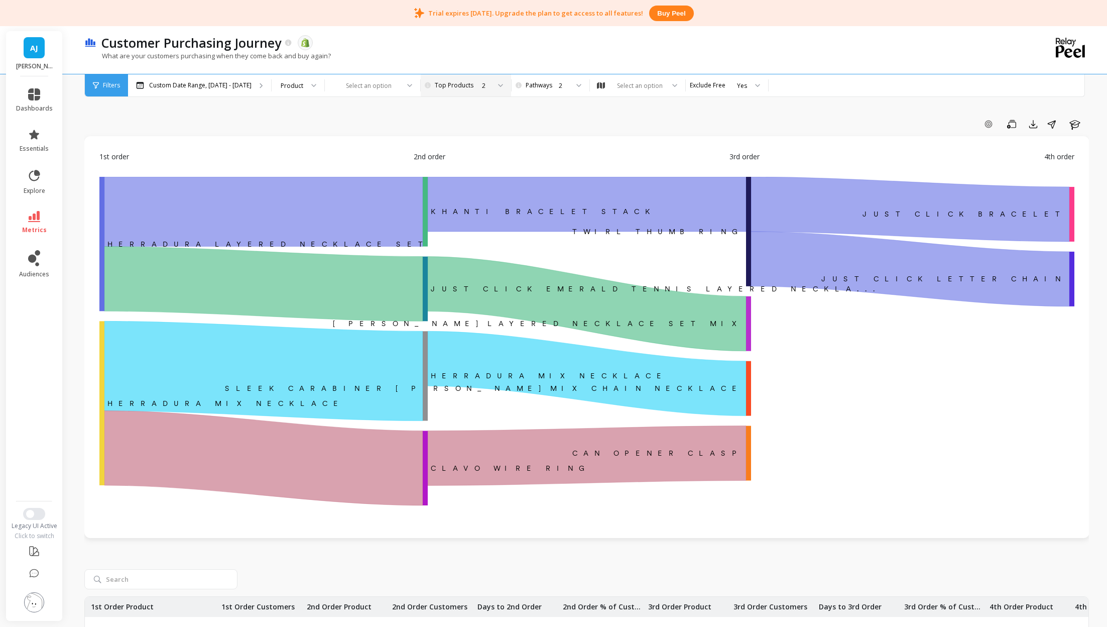
click at [475, 87] on div "2" at bounding box center [465, 86] width 50 height 10
click at [447, 187] on div "5" at bounding box center [470, 190] width 67 height 10
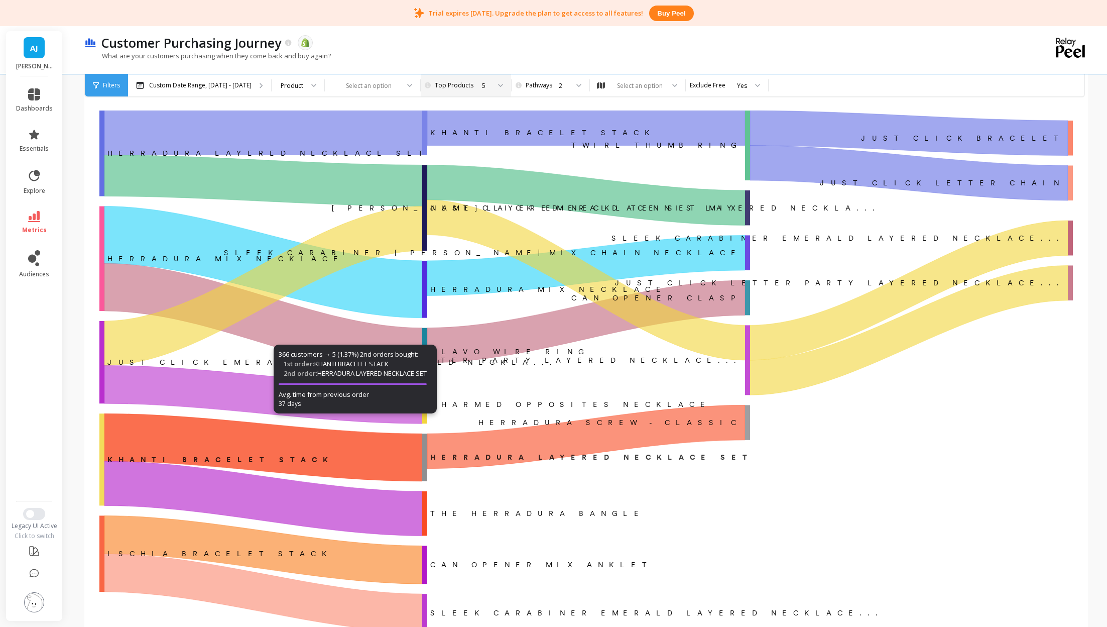
scroll to position [62, 0]
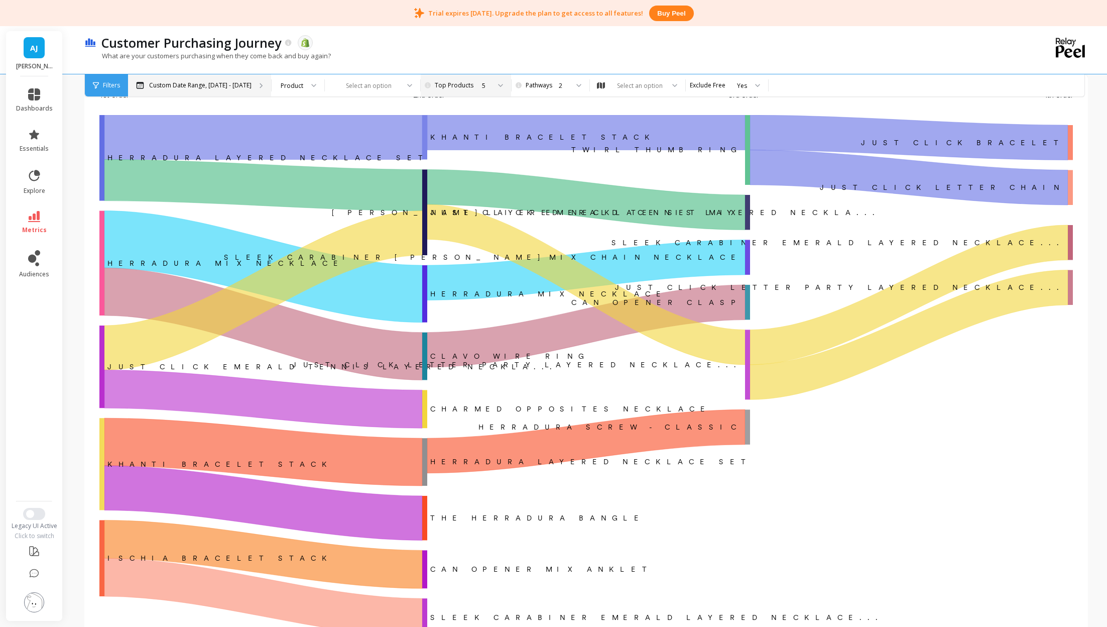
click at [245, 81] on p "Custom Date Range, Apr 1 - Sep 23" at bounding box center [200, 85] width 102 height 8
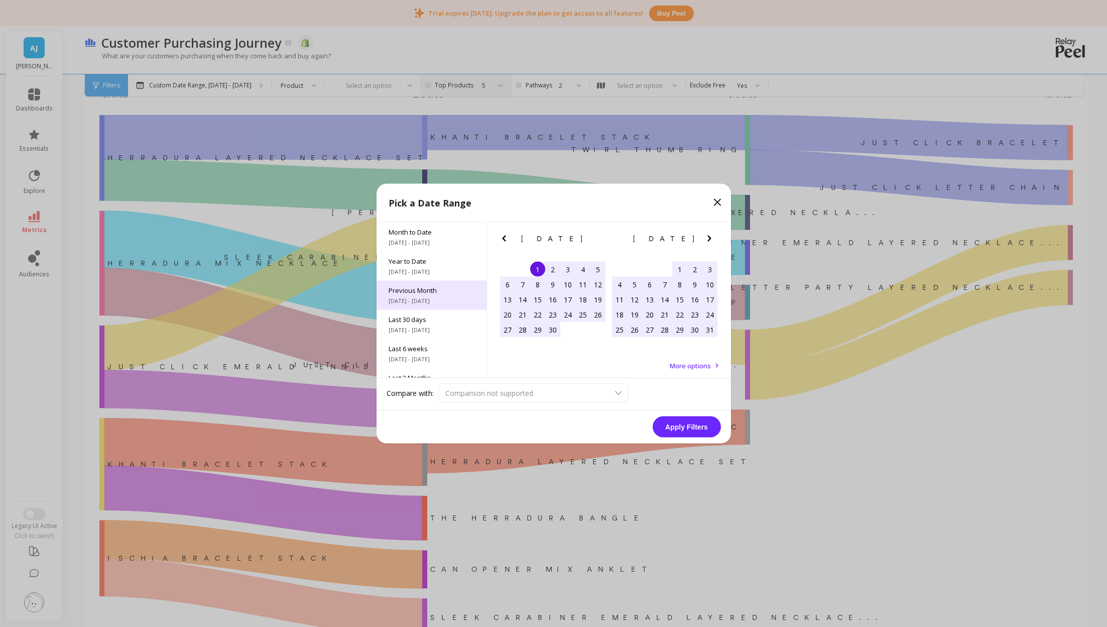
scroll to position [16, 0]
click at [437, 303] on span "Last 30 days" at bounding box center [432, 303] width 86 height 9
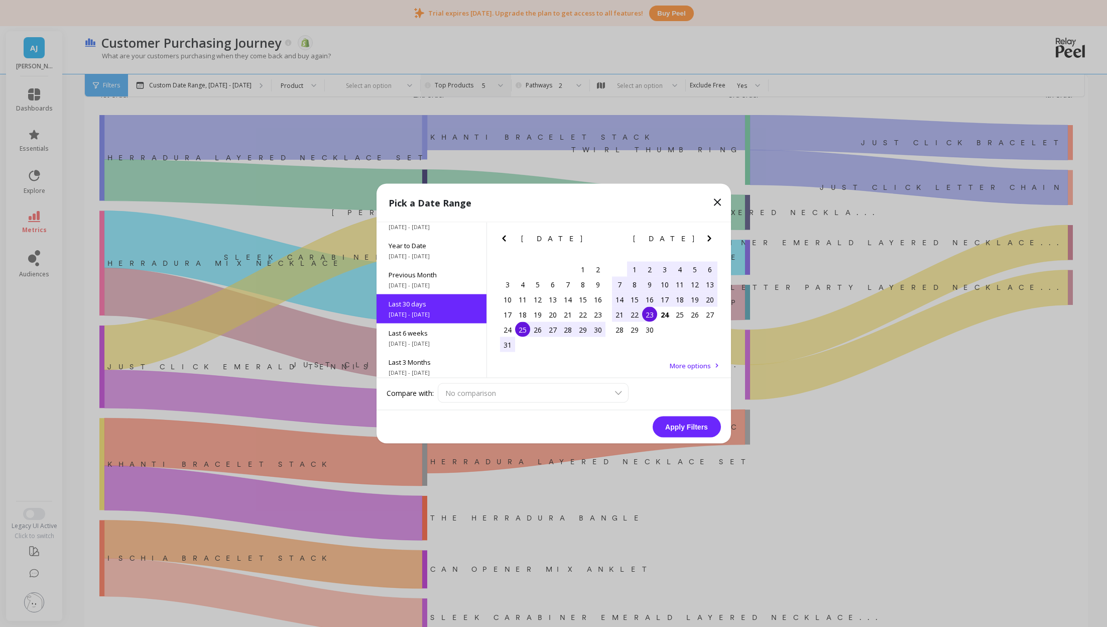
scroll to position [24, 0]
click at [683, 424] on button "Apply Filters" at bounding box center [687, 426] width 68 height 21
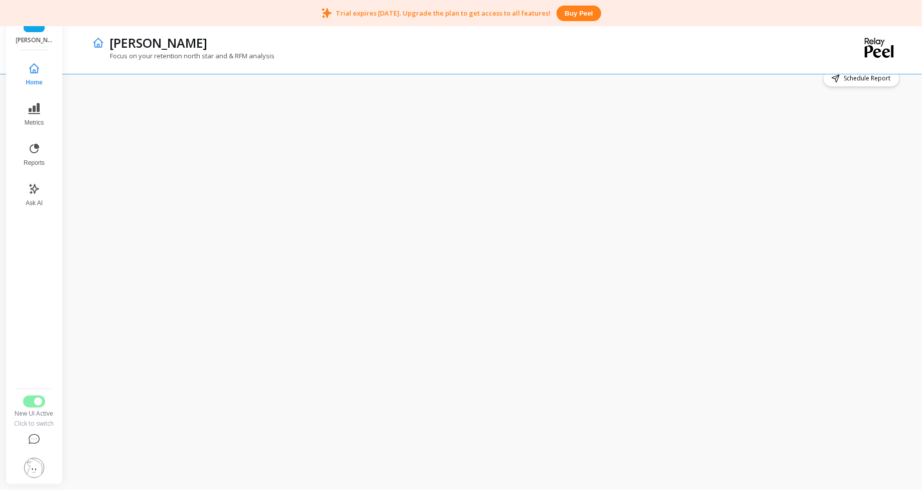
click at [570, 14] on button "Buy peel" at bounding box center [579, 14] width 44 height 16
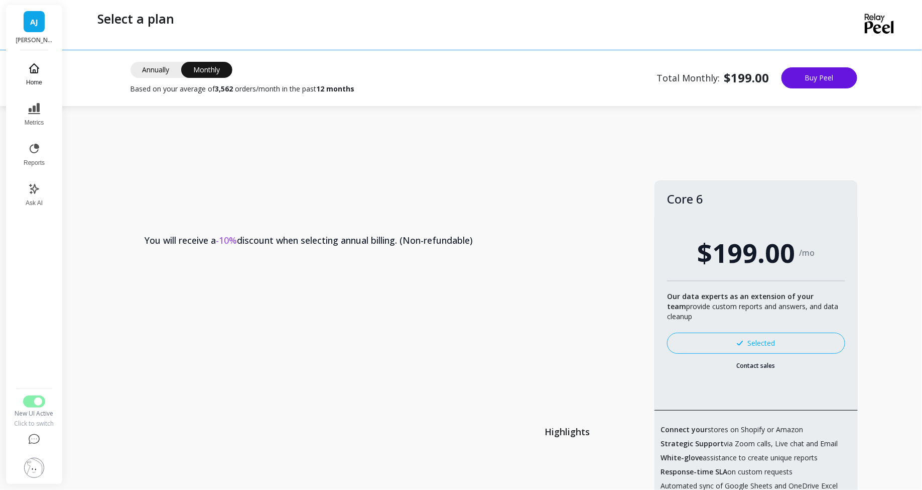
click at [22, 85] on button "Home" at bounding box center [34, 74] width 33 height 36
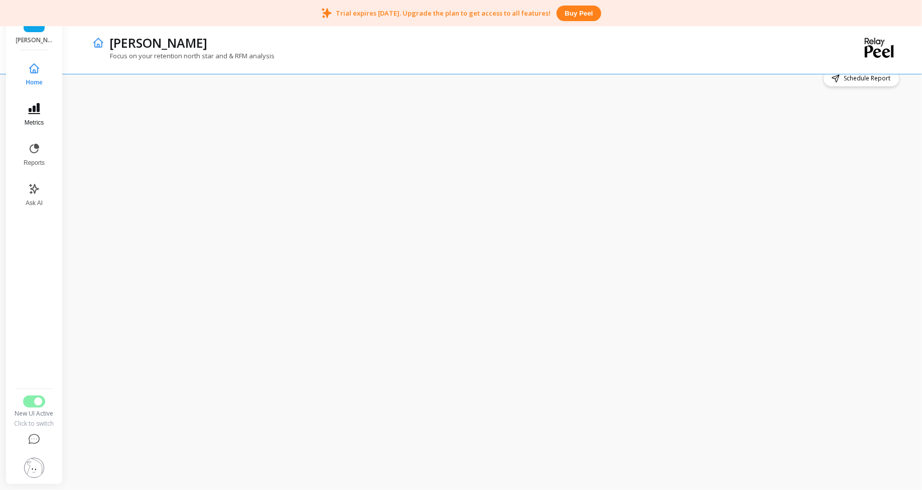
click at [24, 117] on button "Metrics" at bounding box center [34, 114] width 33 height 36
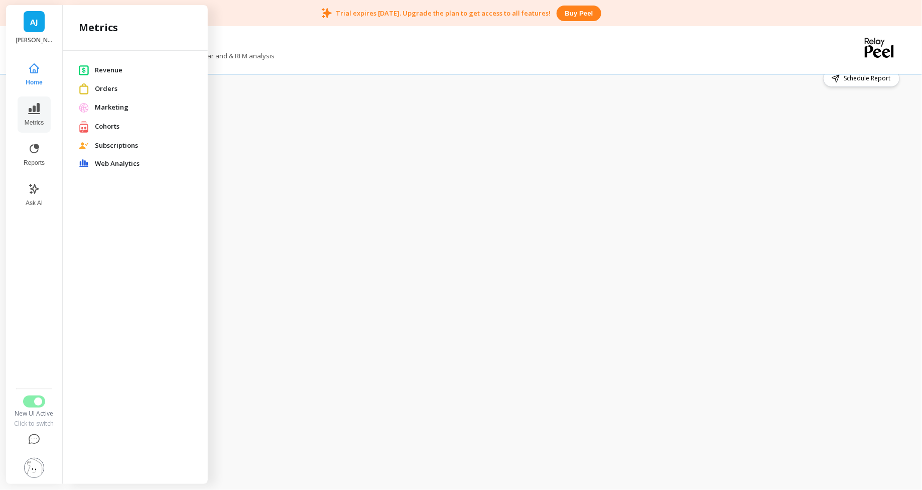
click at [110, 70] on span "Revenue" at bounding box center [143, 70] width 97 height 10
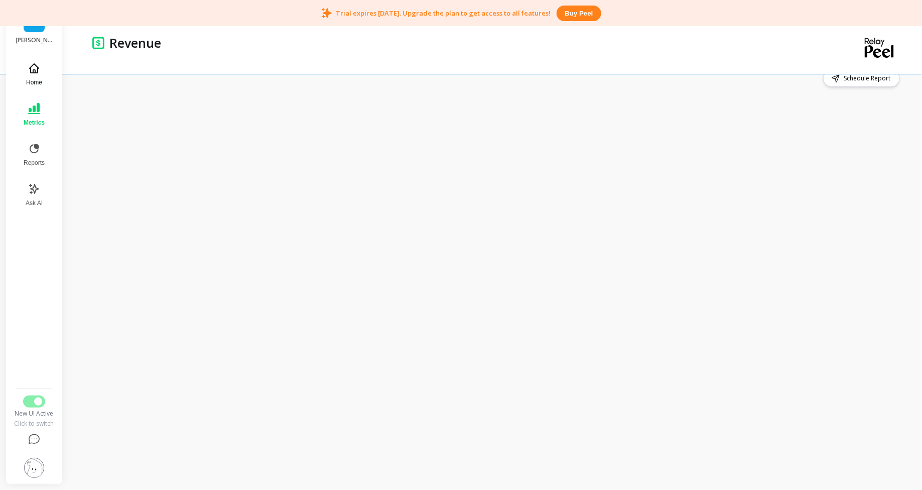
click at [42, 84] on span "Home" at bounding box center [34, 82] width 16 height 8
click at [41, 117] on button "Metrics" at bounding box center [34, 114] width 33 height 36
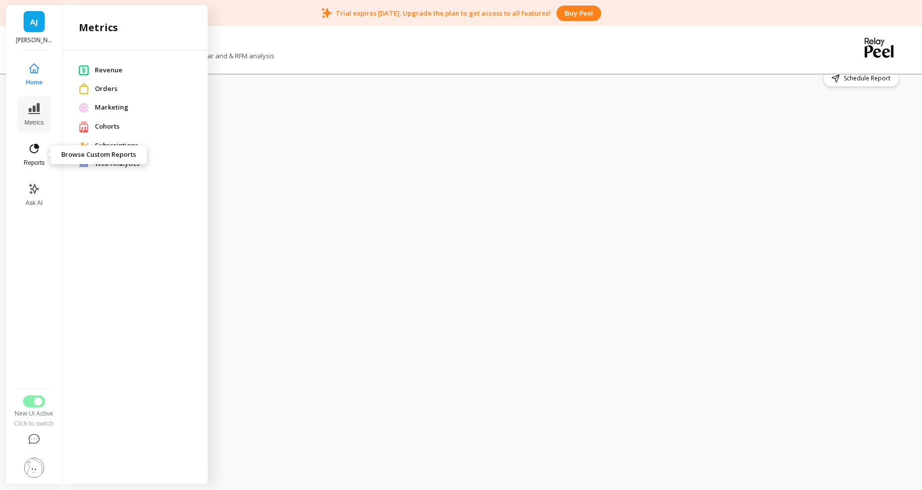
click at [36, 163] on span "Reports" at bounding box center [34, 163] width 21 height 8
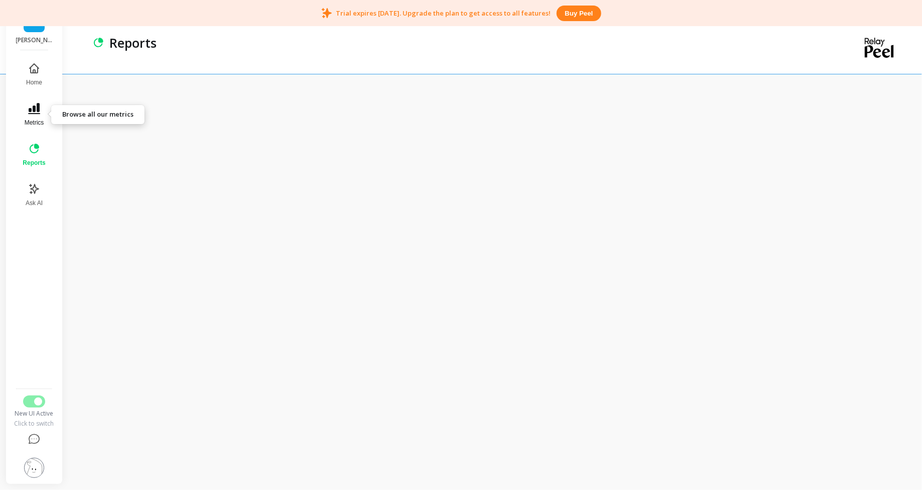
click at [33, 117] on button "Metrics" at bounding box center [34, 114] width 35 height 36
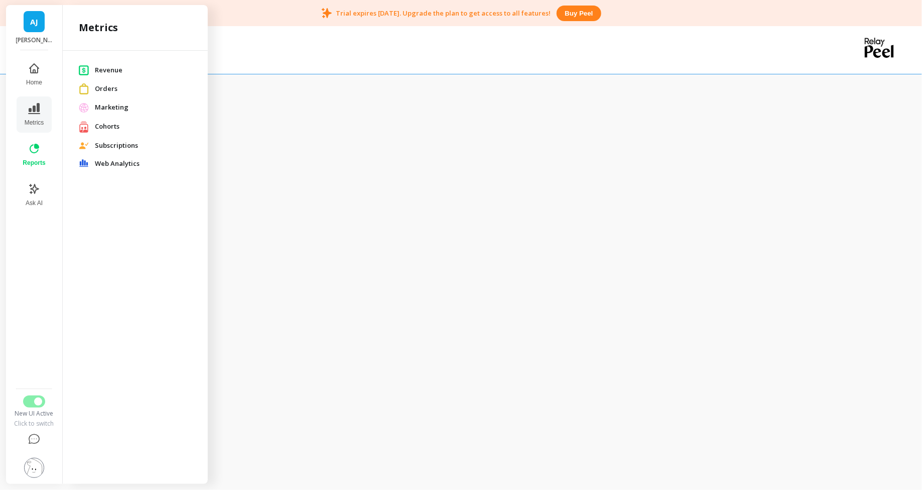
click at [111, 105] on span "Marketing" at bounding box center [143, 107] width 97 height 10
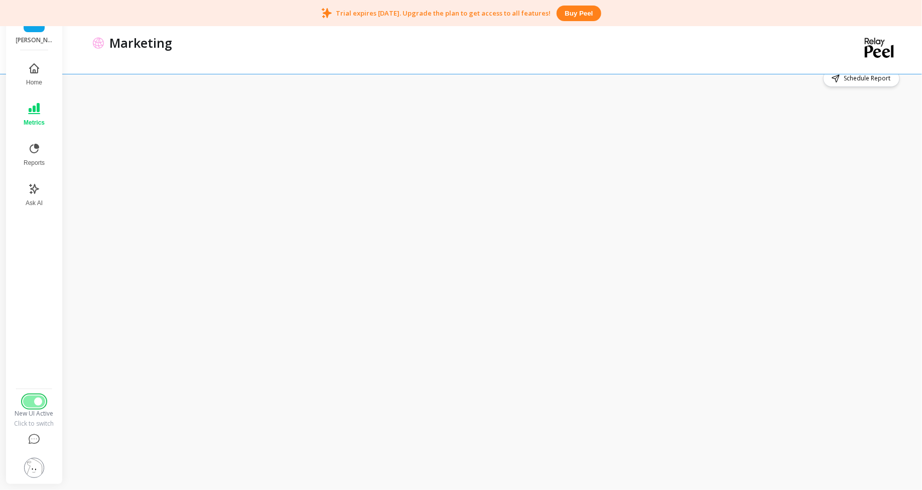
click at [34, 406] on button "Switch to Legacy UI" at bounding box center [34, 401] width 22 height 12
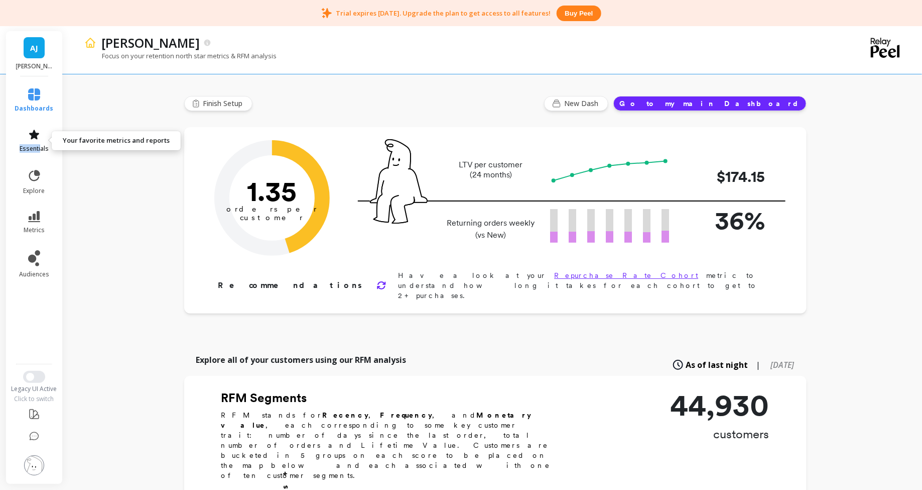
click at [41, 145] on span "essentials" at bounding box center [34, 149] width 29 height 8
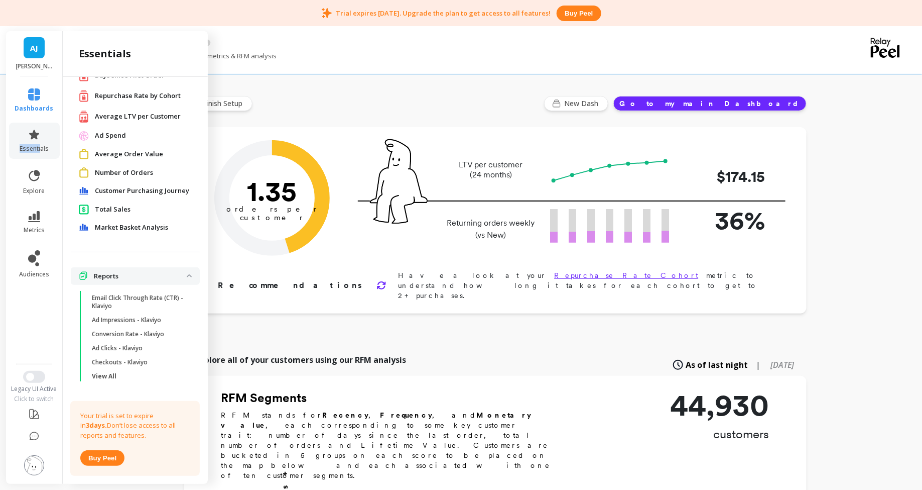
scroll to position [57, 0]
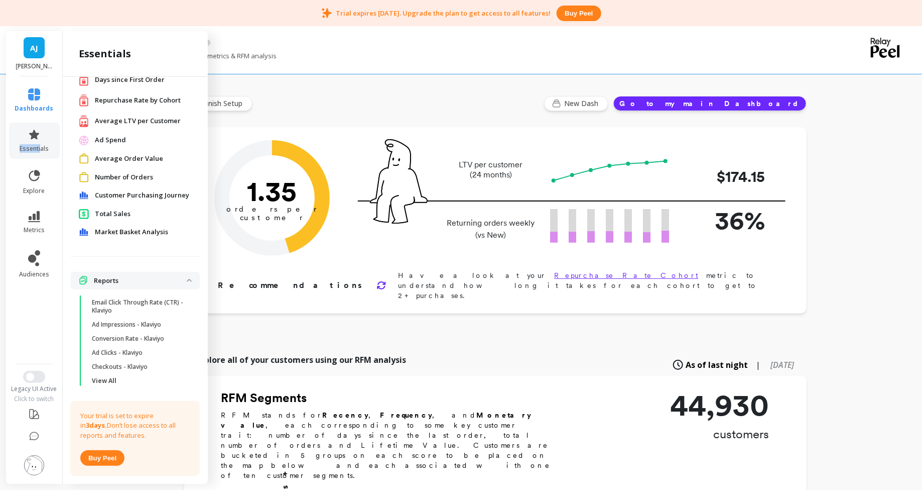
click at [122, 193] on span "Customer Purchasing Journey" at bounding box center [142, 195] width 94 height 10
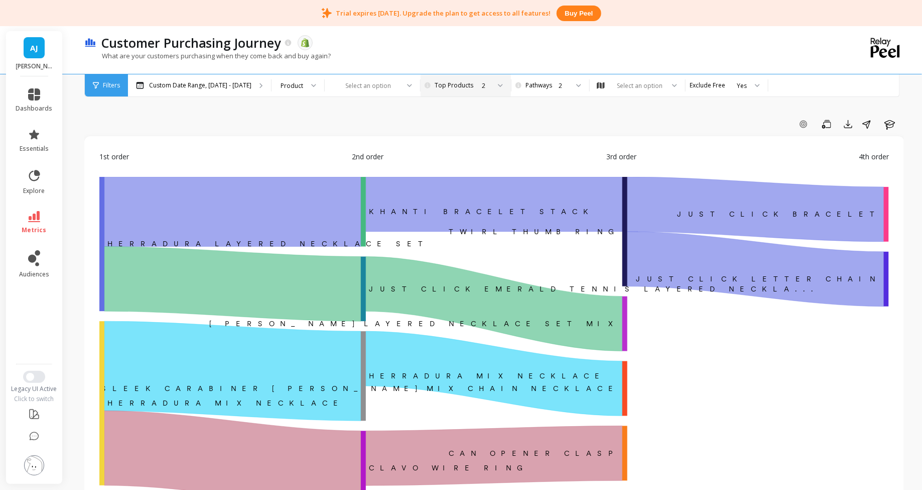
click at [439, 86] on div "2" at bounding box center [465, 86] width 52 height 10
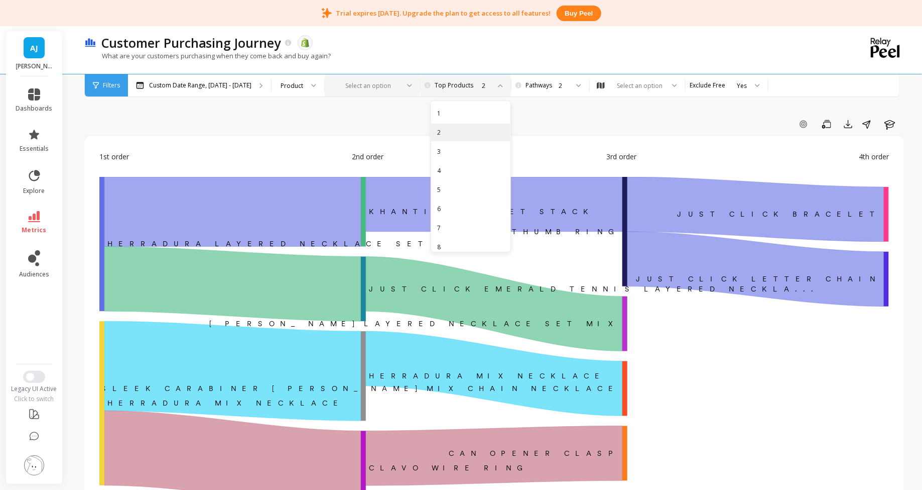
click at [385, 87] on div at bounding box center [366, 86] width 65 height 10
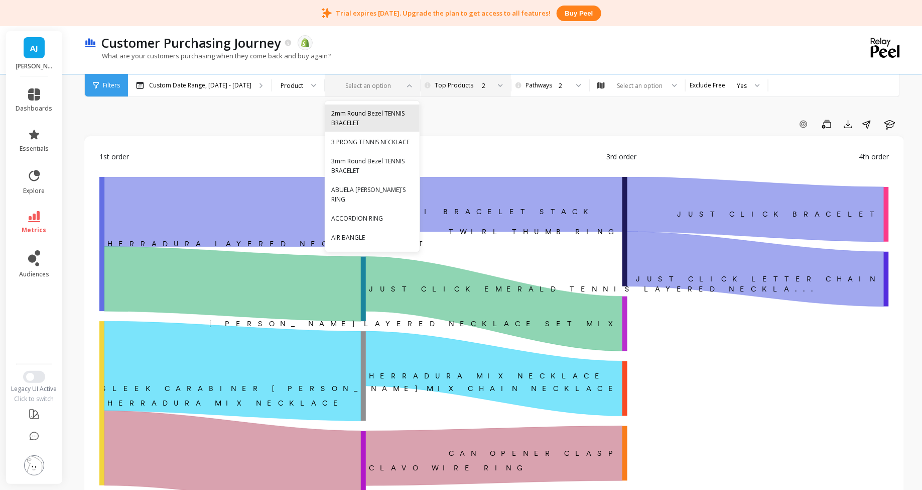
click at [374, 113] on div "2mm Round Bezel TENNIS BRACELET" at bounding box center [372, 117] width 82 height 19
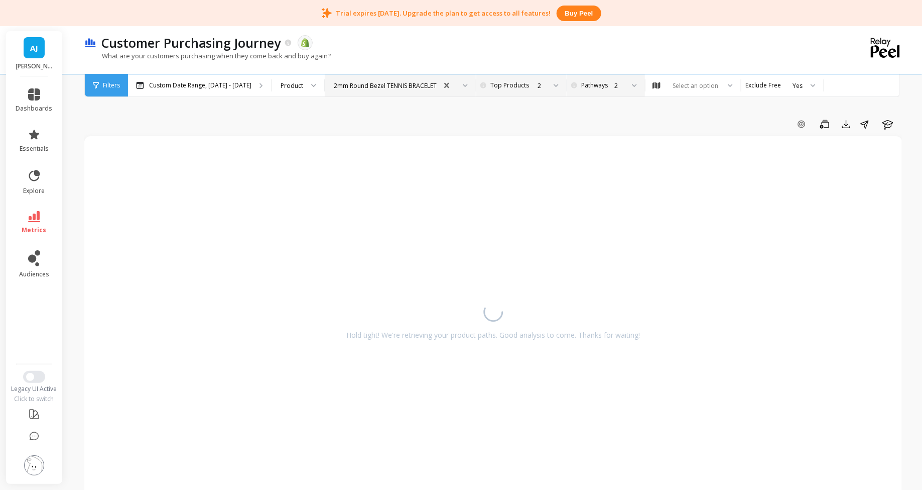
click at [586, 87] on div "2" at bounding box center [605, 86] width 38 height 10
click at [585, 192] on div "5" at bounding box center [611, 190] width 55 height 10
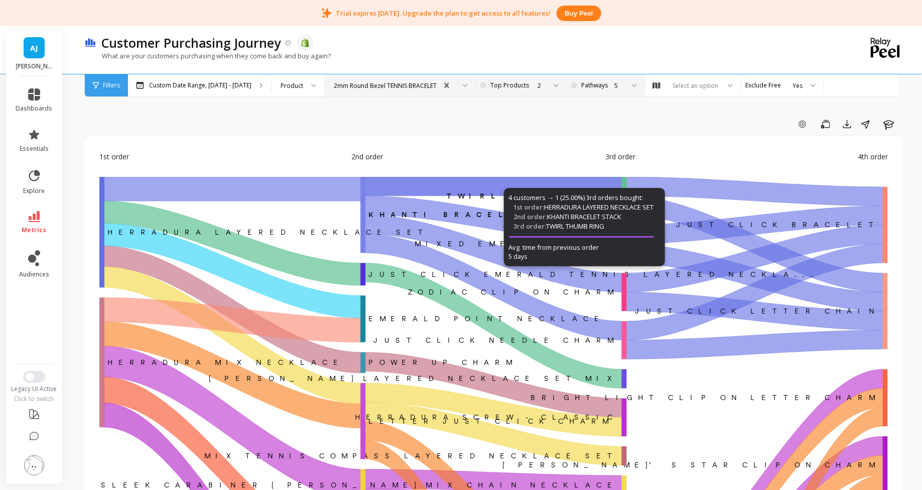
click at [526, 84] on div "2" at bounding box center [521, 86] width 50 height 10
click at [515, 116] on div "1" at bounding box center [526, 113] width 67 height 10
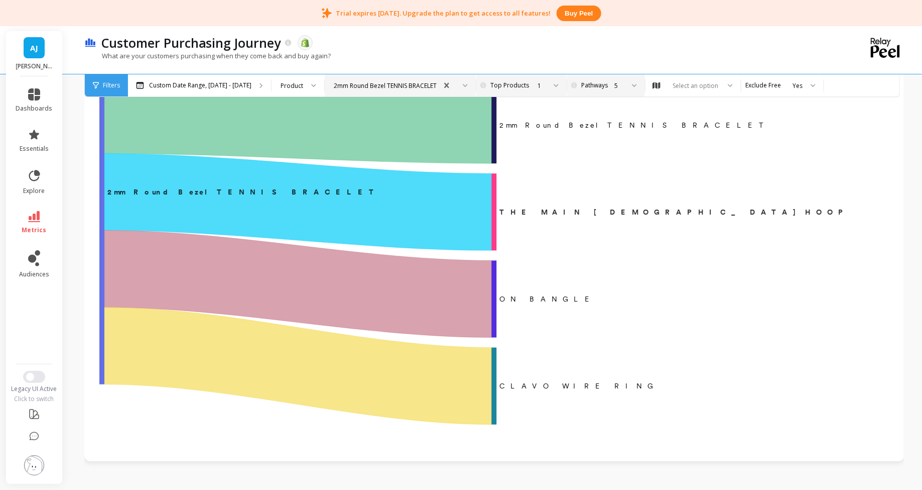
scroll to position [178, 0]
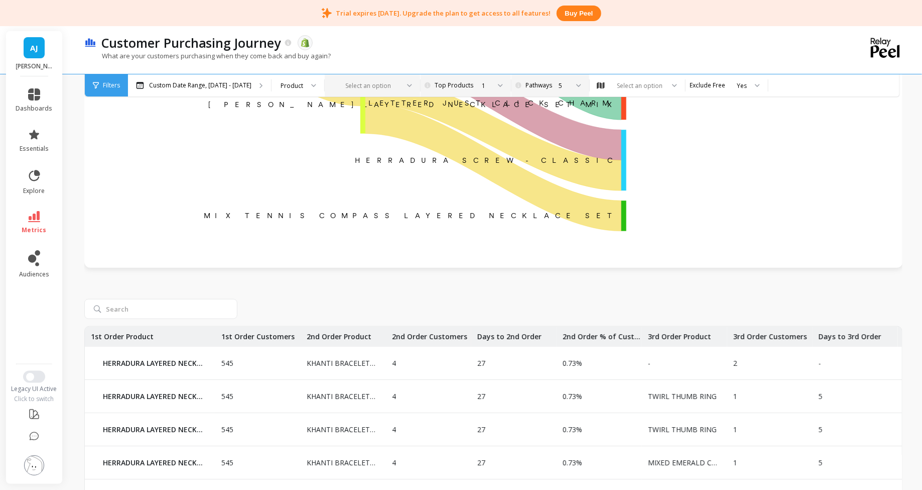
scroll to position [334, 0]
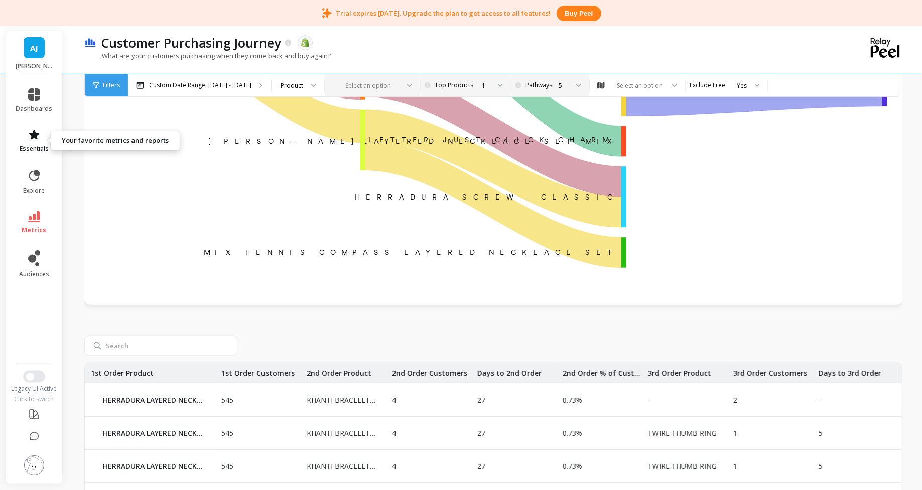
click at [35, 141] on link "essentials" at bounding box center [34, 141] width 37 height 24
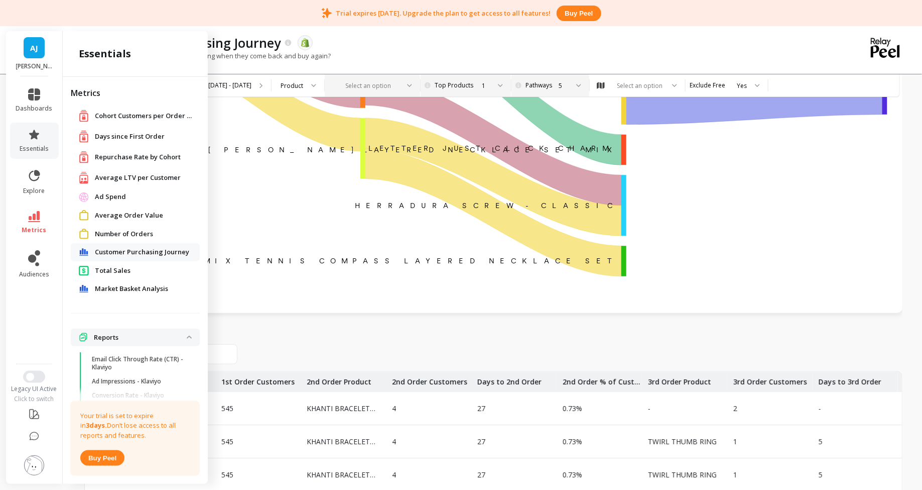
scroll to position [324, 0]
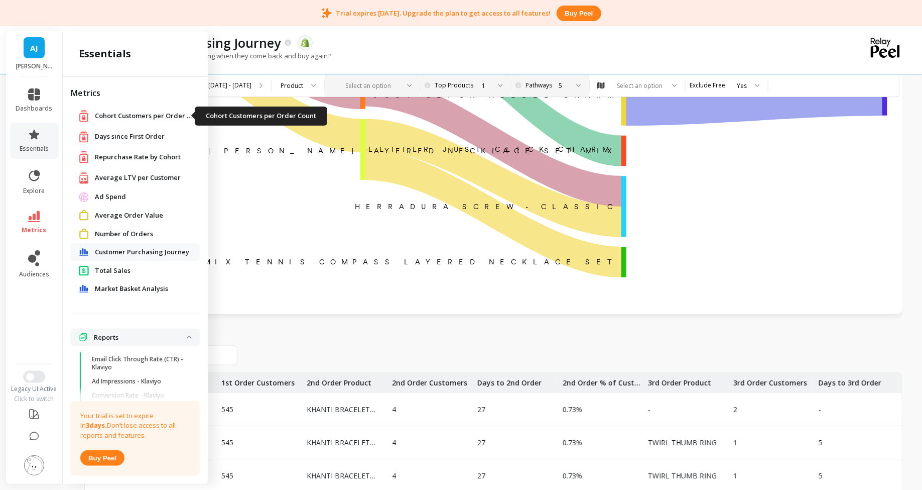
click at [152, 118] on span "Cohort Customers per Order Count" at bounding box center [145, 116] width 100 height 10
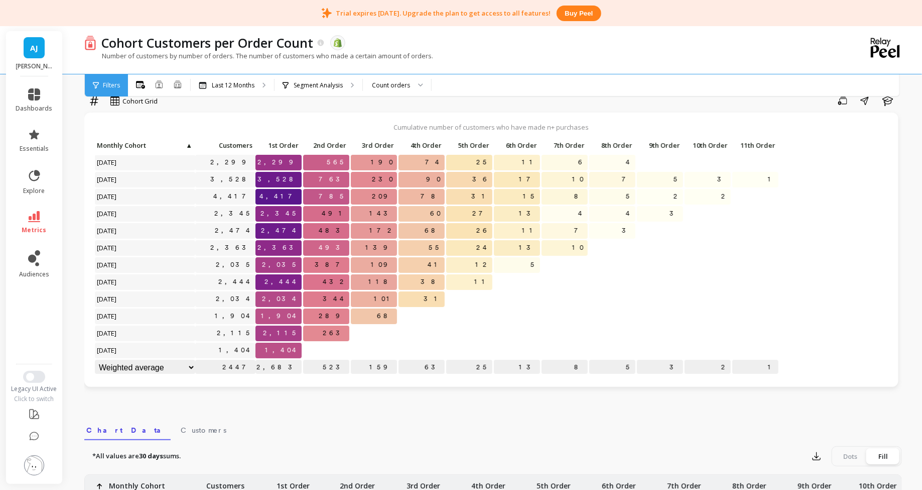
scroll to position [23, 0]
click at [37, 213] on icon at bounding box center [34, 216] width 12 height 11
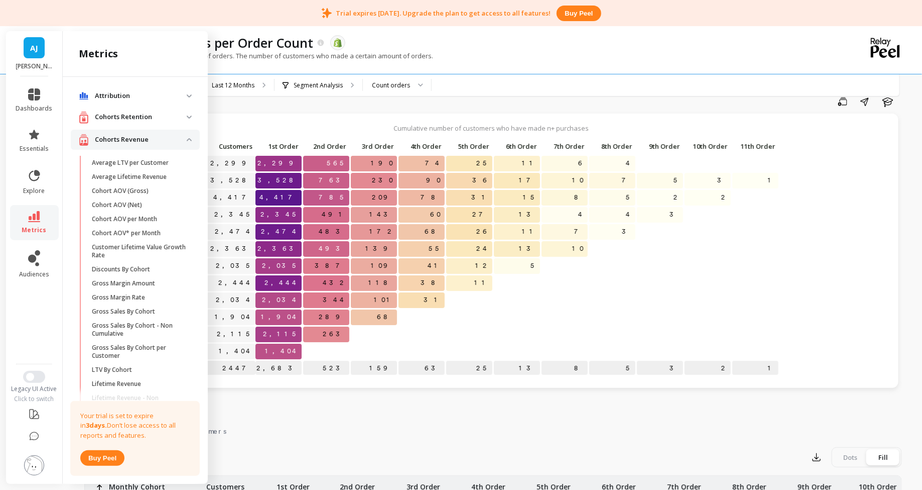
scroll to position [11, 0]
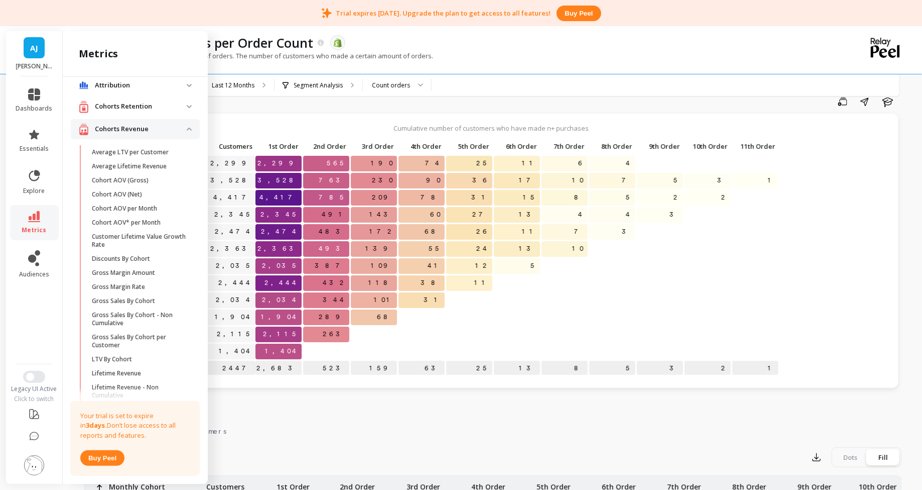
click at [158, 106] on p "Cohorts Retention" at bounding box center [141, 106] width 92 height 10
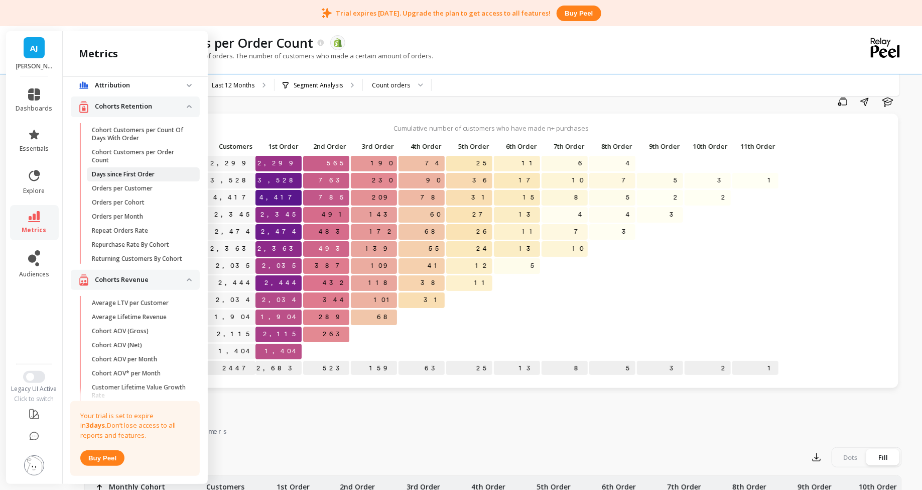
click at [128, 176] on p "Days since First Order" at bounding box center [123, 174] width 63 height 8
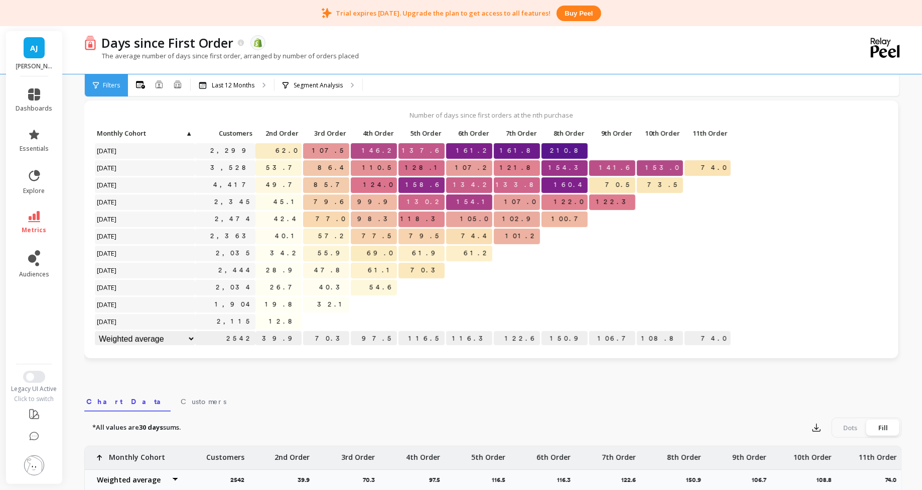
scroll to position [33, 0]
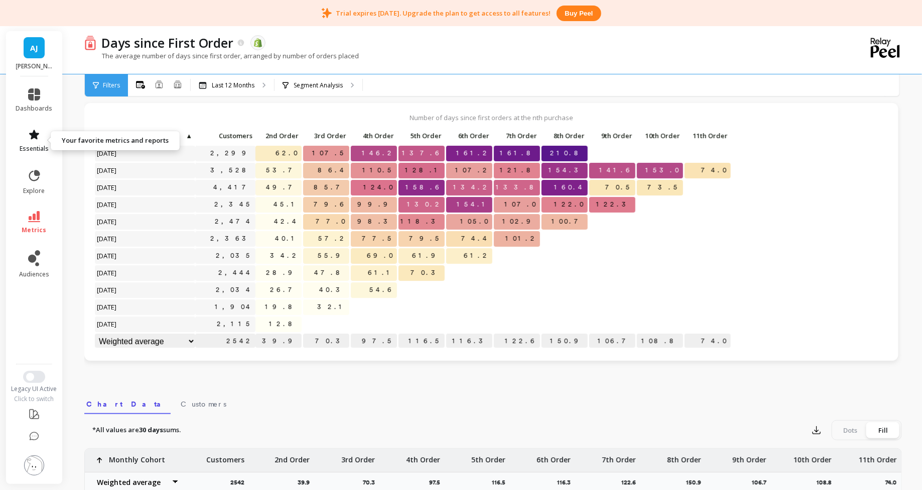
click at [36, 140] on icon at bounding box center [34, 135] width 12 height 12
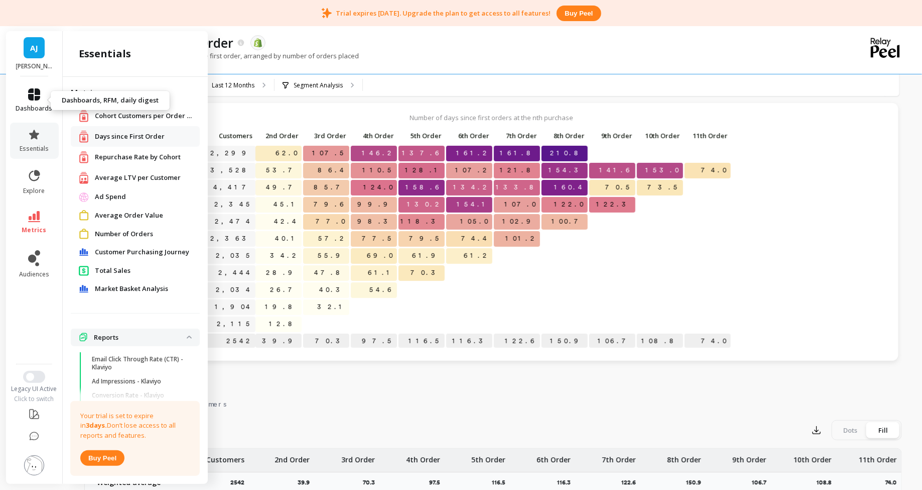
click at [43, 104] on span "dashboards" at bounding box center [34, 108] width 37 height 8
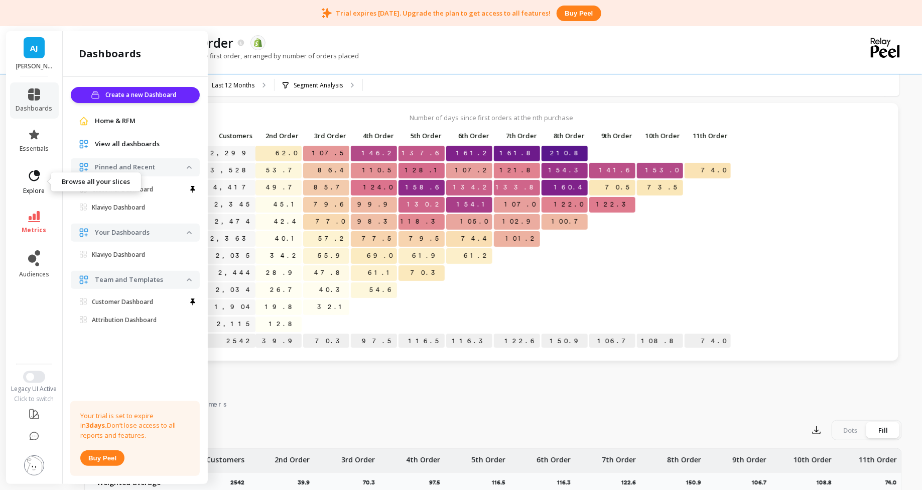
click at [31, 175] on icon at bounding box center [34, 176] width 14 height 14
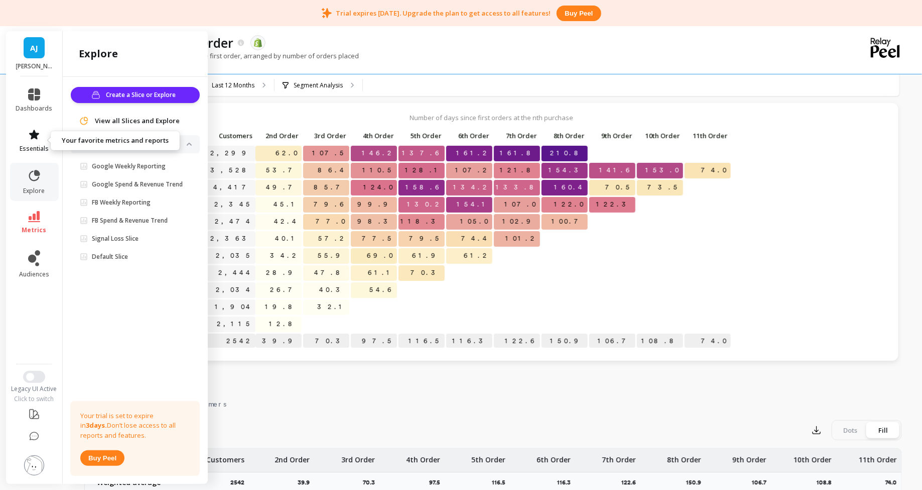
click at [46, 138] on link "essentials" at bounding box center [34, 141] width 37 height 24
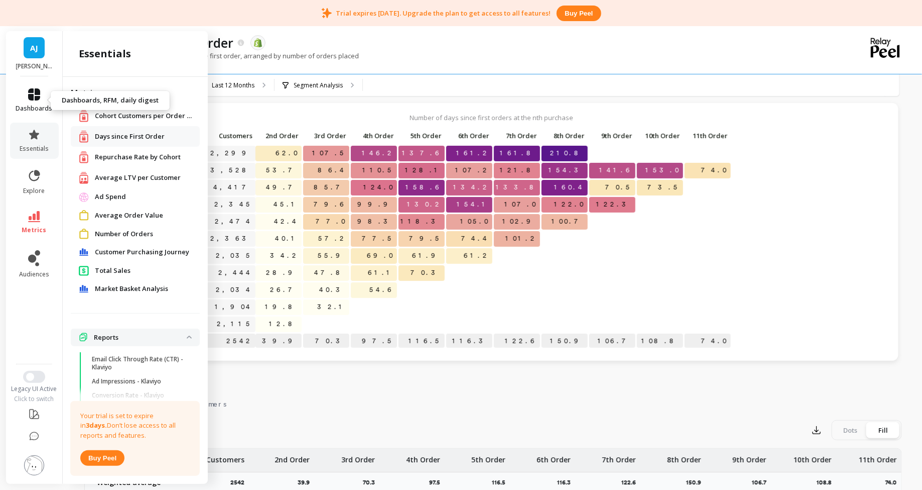
click at [35, 111] on span "dashboards" at bounding box center [34, 108] width 37 height 8
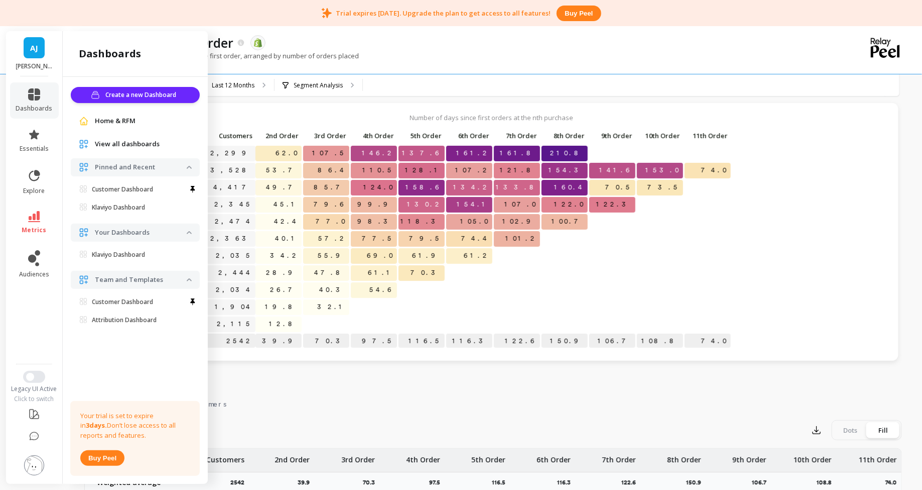
click at [15, 106] on li "dashboards" at bounding box center [34, 100] width 49 height 36
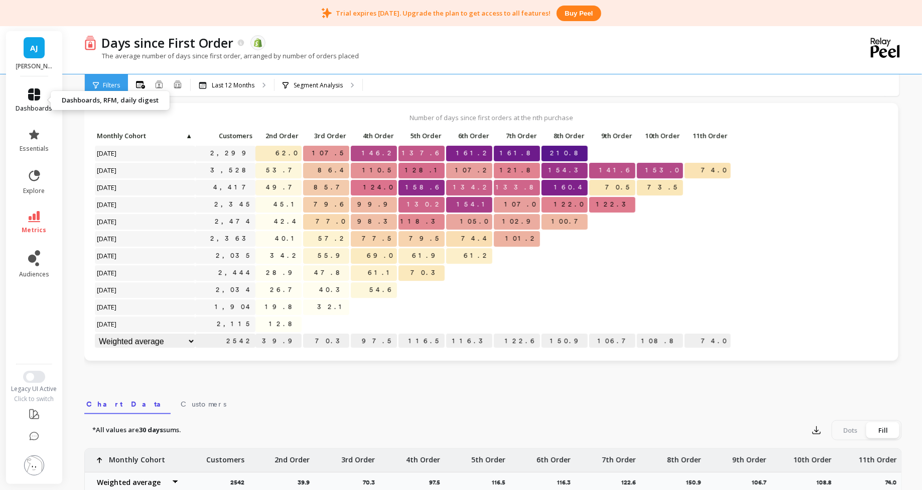
click at [19, 103] on link "dashboards" at bounding box center [34, 100] width 37 height 24
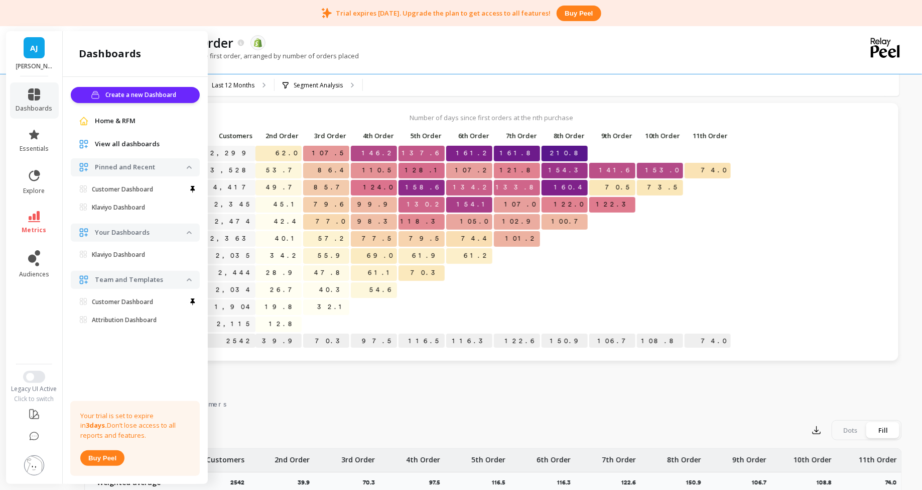
click at [112, 125] on span "Home & RFM" at bounding box center [115, 121] width 41 height 10
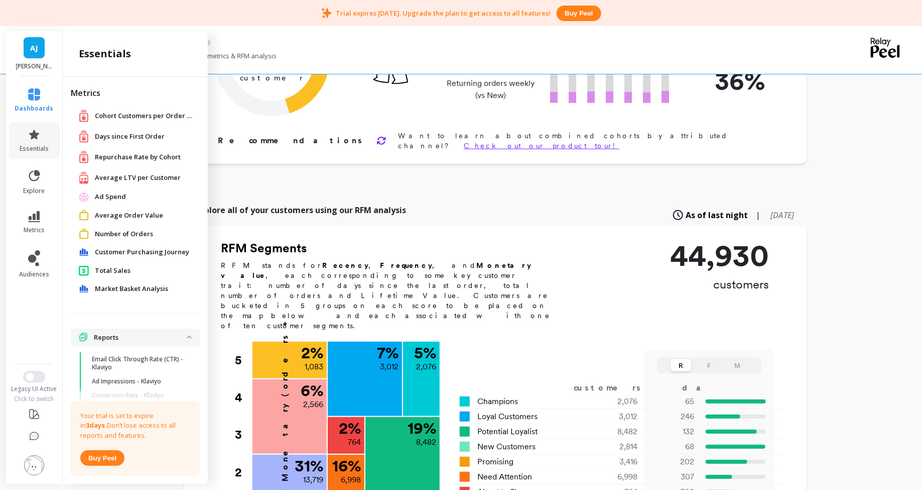
scroll to position [141, 0]
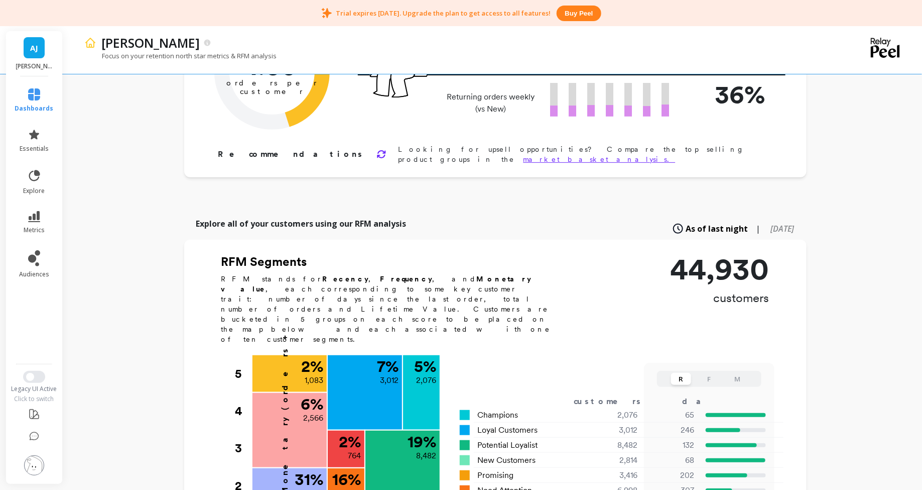
scroll to position [130, 0]
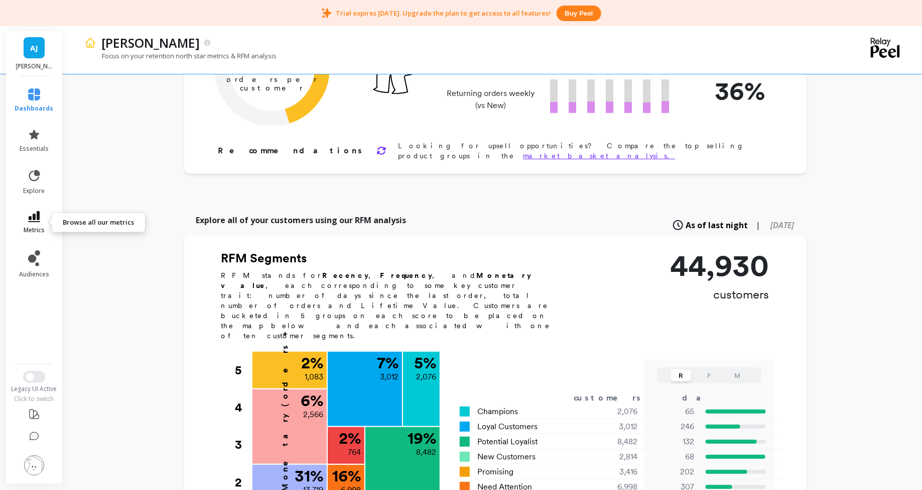
click at [42, 226] on span "metrics" at bounding box center [34, 230] width 21 height 8
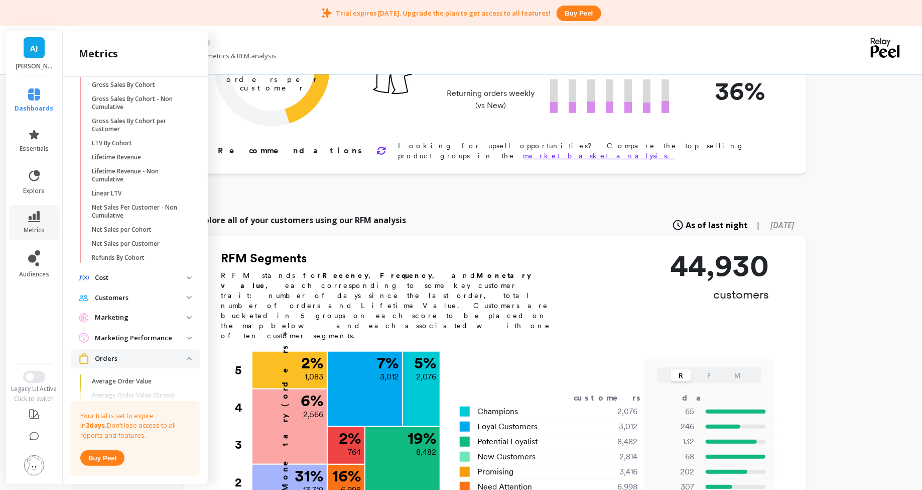
scroll to position [377, 0]
click at [128, 278] on p "Cost" at bounding box center [141, 278] width 92 height 10
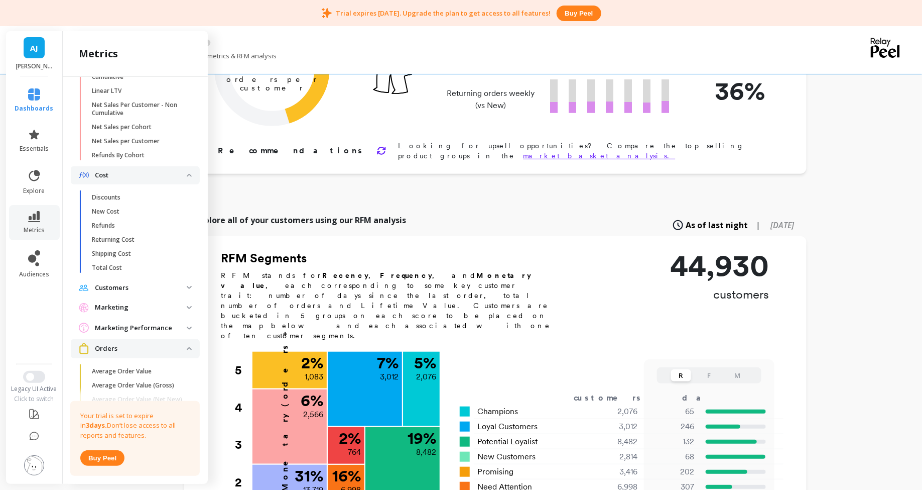
scroll to position [484, 0]
click at [126, 287] on span "Customers" at bounding box center [135, 284] width 129 height 18
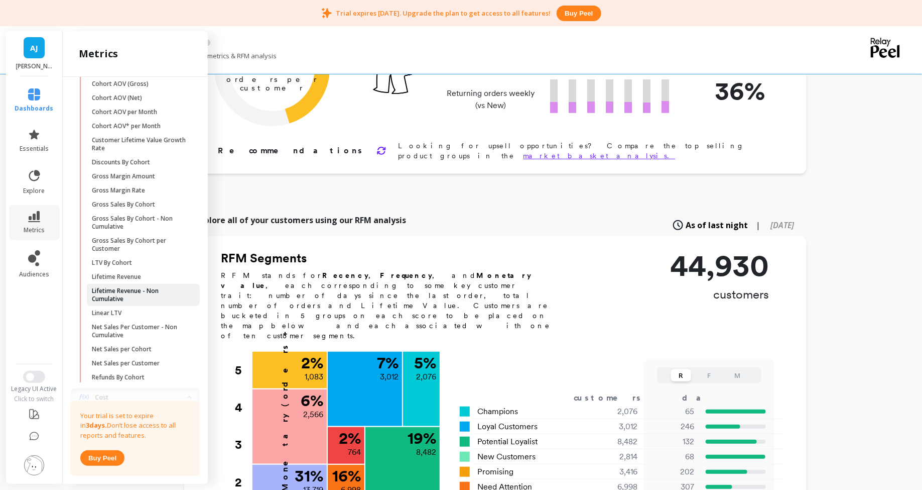
scroll to position [250, 0]
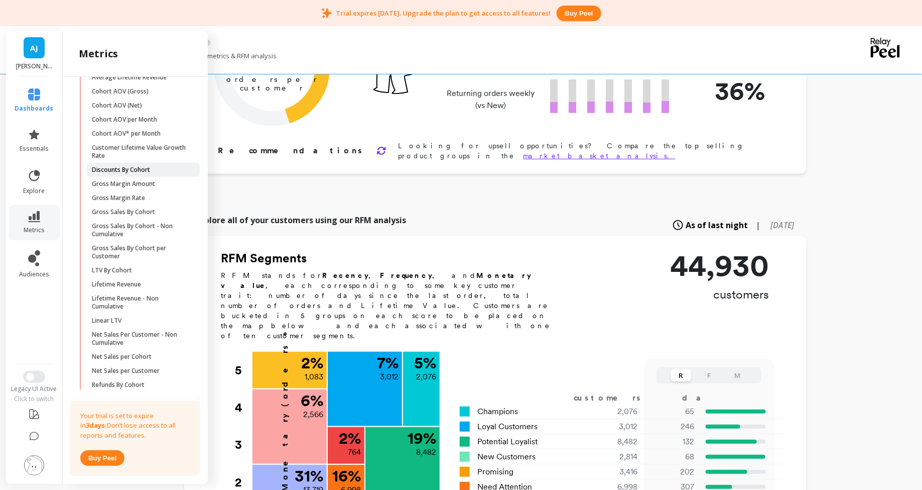
click at [144, 173] on p "Discounts By Cohort" at bounding box center [121, 170] width 58 height 8
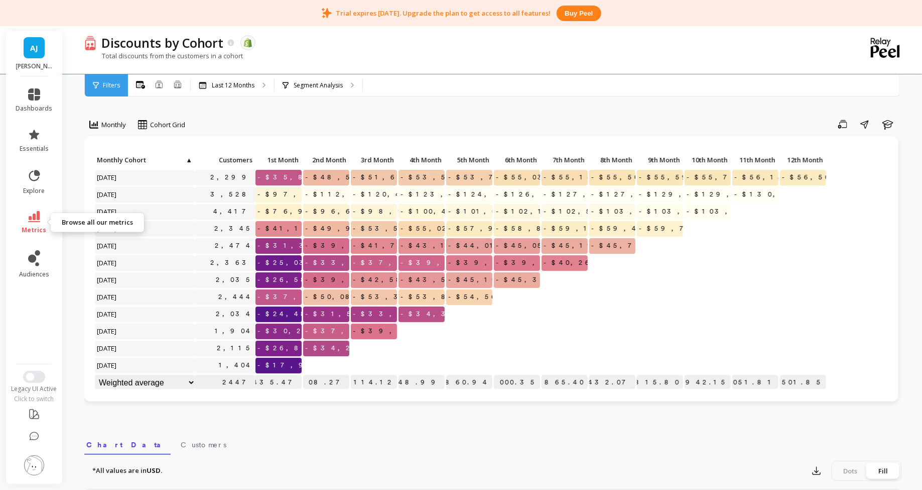
click at [39, 221] on icon at bounding box center [34, 216] width 12 height 11
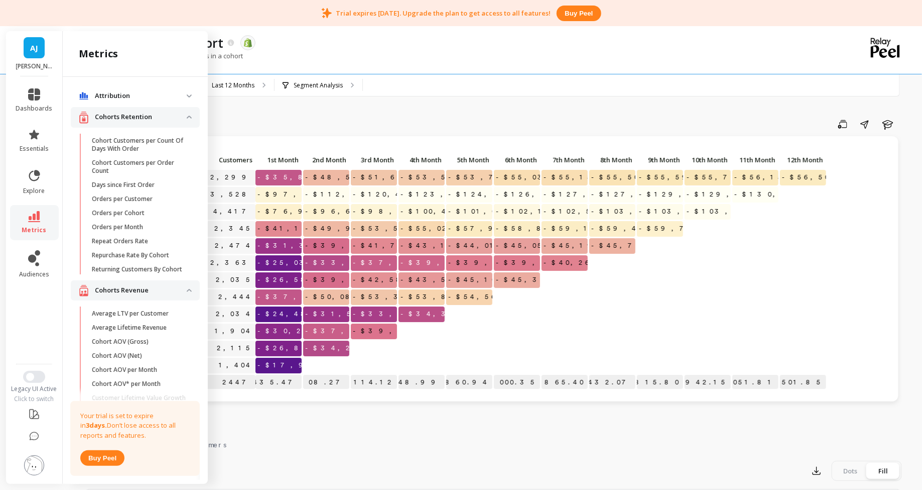
scroll to position [250, 0]
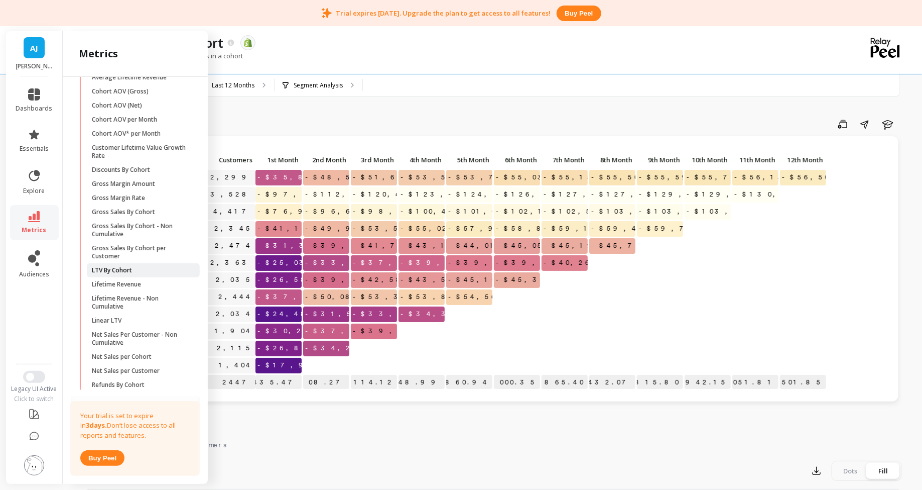
click at [150, 271] on span "LTV By Cohort" at bounding box center [140, 270] width 96 height 8
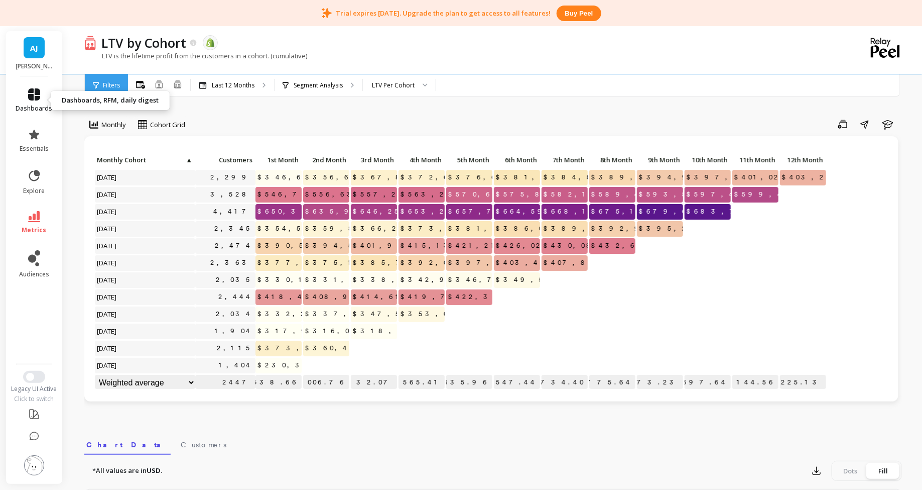
click at [36, 106] on span "dashboards" at bounding box center [34, 108] width 37 height 8
